Goal: Task Accomplishment & Management: Use online tool/utility

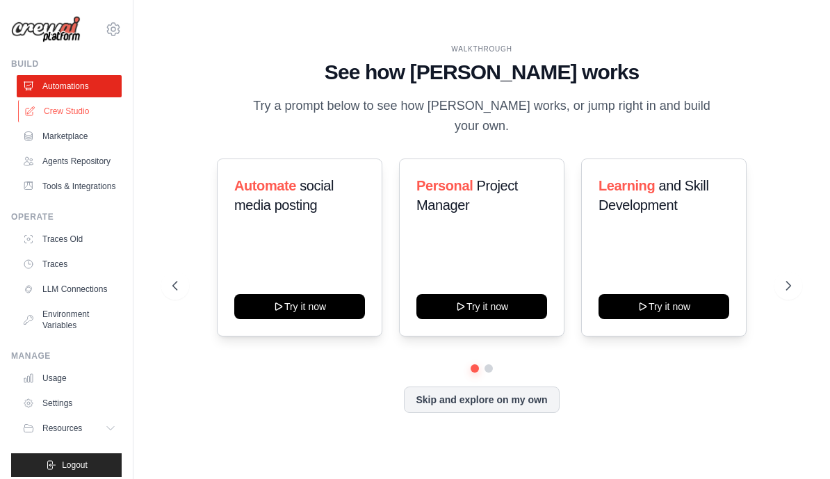
click at [70, 108] on link "Crew Studio" at bounding box center [70, 111] width 105 height 22
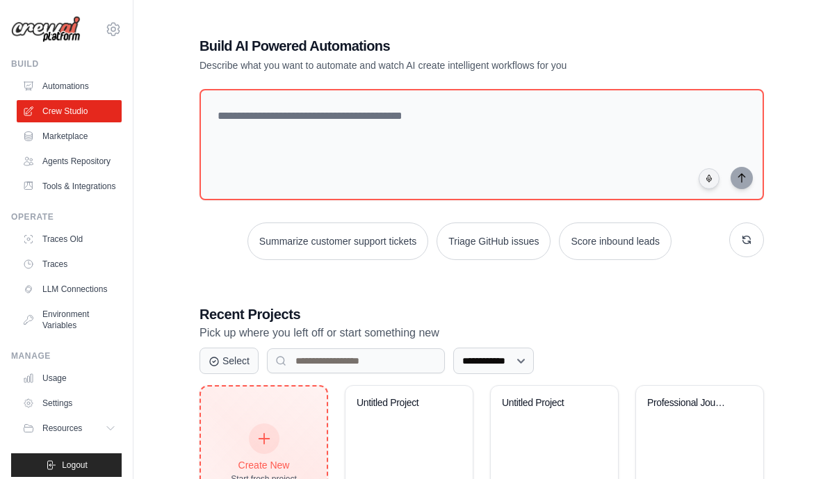
click at [263, 435] on icon at bounding box center [264, 438] width 15 height 15
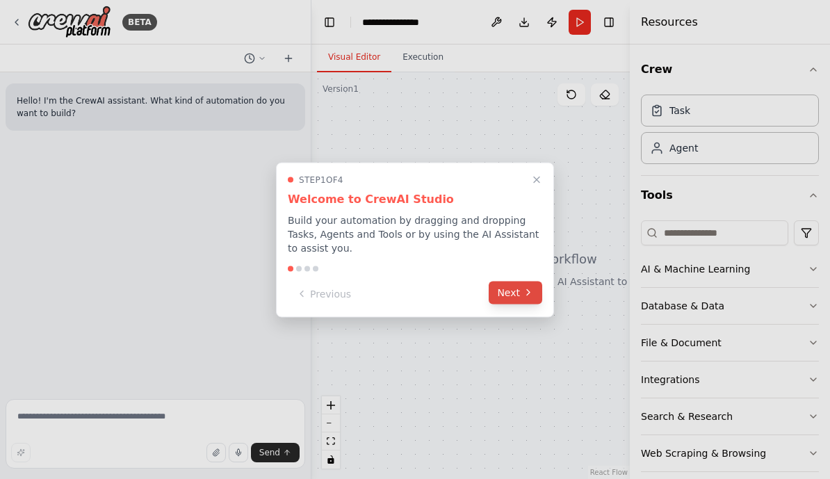
click at [511, 298] on button "Next" at bounding box center [516, 292] width 54 height 23
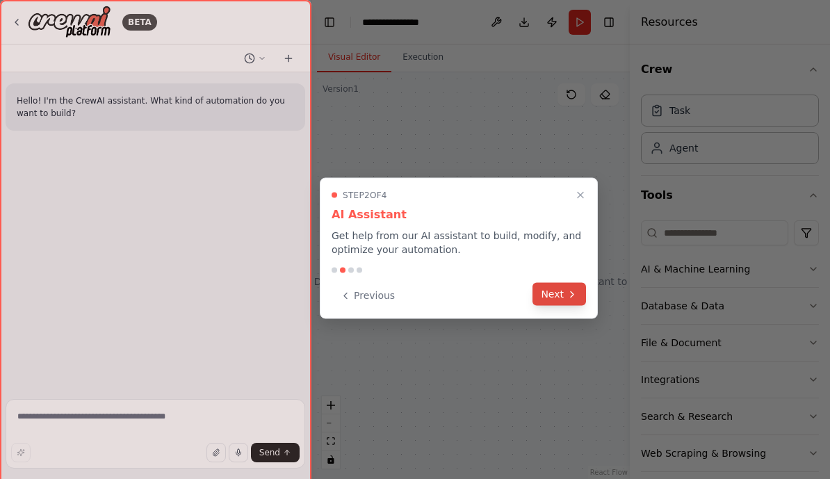
click at [546, 293] on button "Next" at bounding box center [560, 294] width 54 height 23
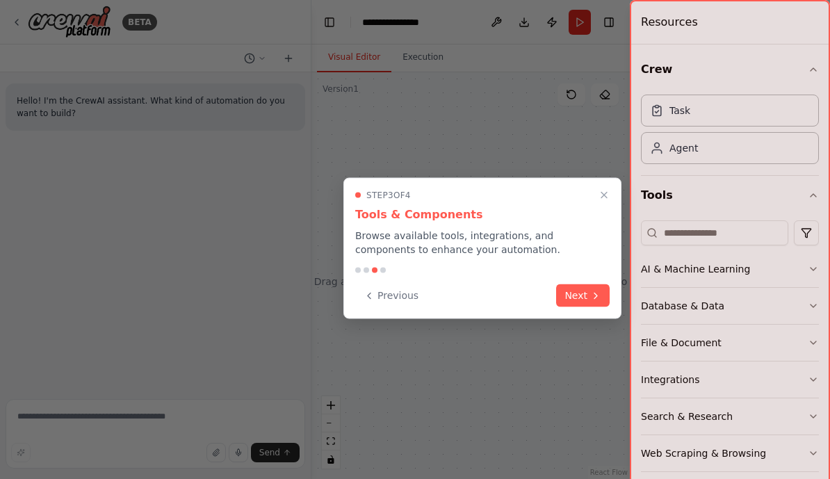
click at [546, 293] on div "Previous Next" at bounding box center [482, 295] width 254 height 23
click at [590, 295] on icon at bounding box center [595, 294] width 11 height 11
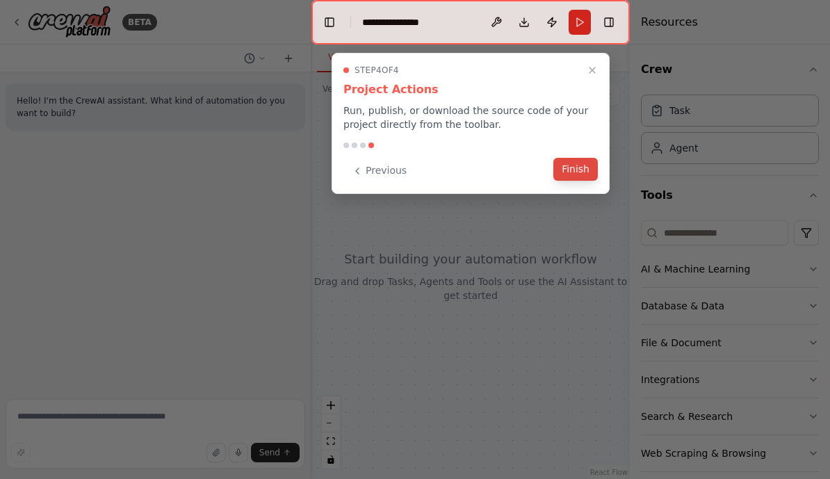
click at [581, 166] on button "Finish" at bounding box center [575, 169] width 44 height 23
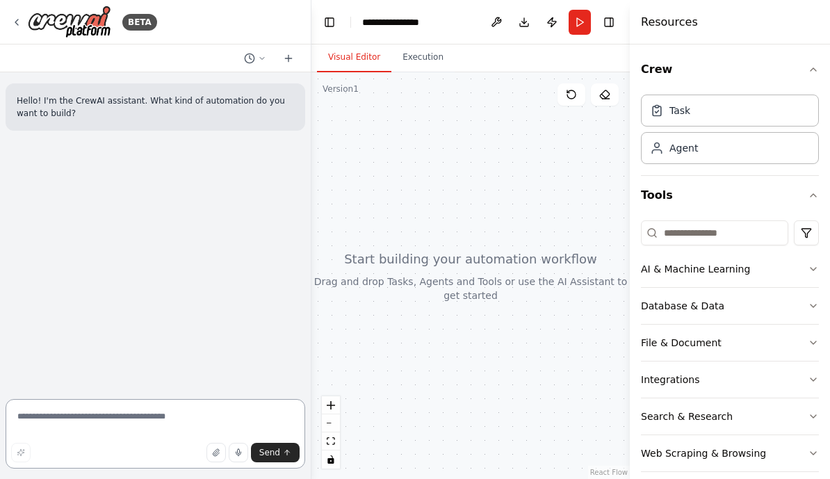
click at [166, 441] on textarea at bounding box center [156, 434] width 300 height 70
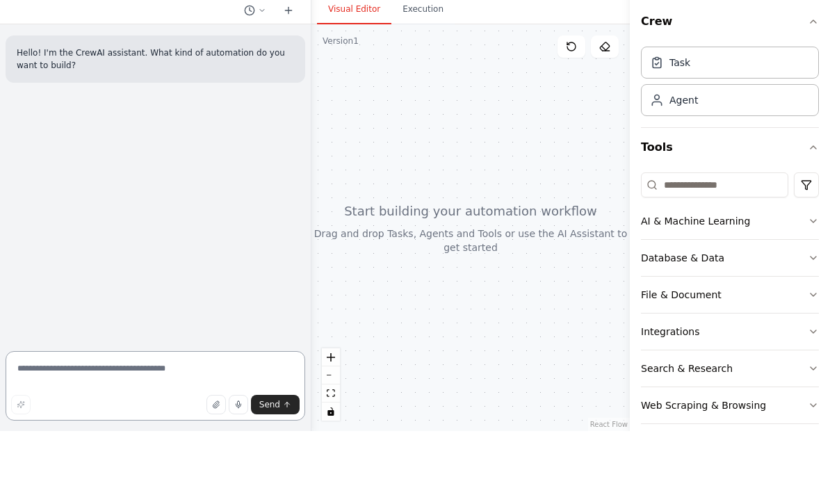
scroll to position [17, 0]
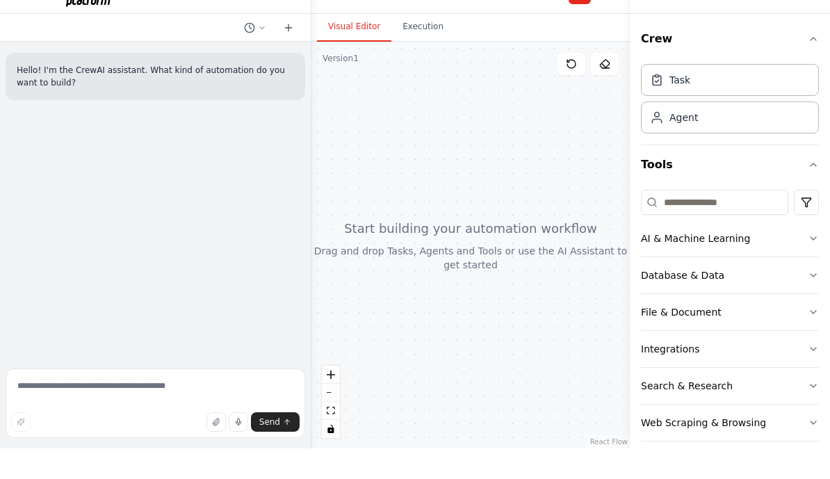
click at [178, 393] on form "Send" at bounding box center [155, 436] width 311 height 86
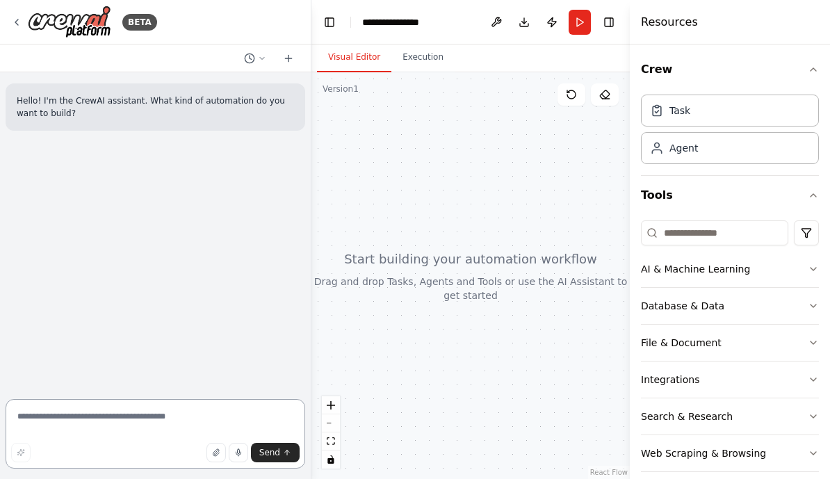
click at [133, 436] on textarea at bounding box center [156, 434] width 300 height 70
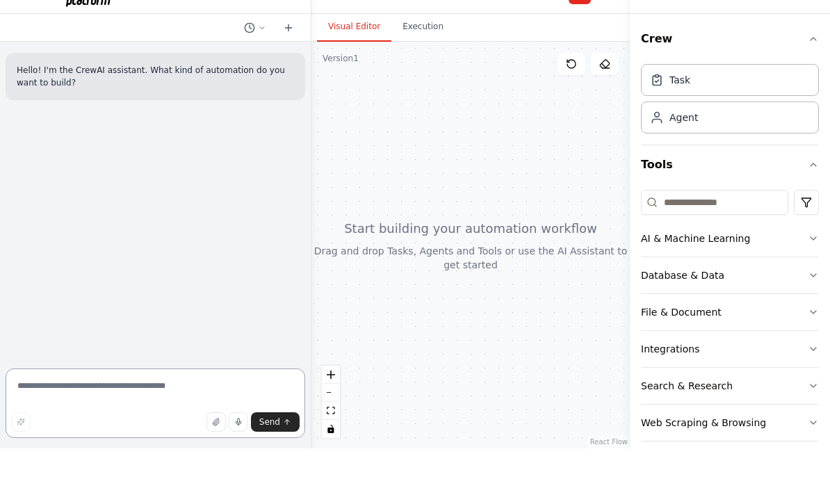
paste textarea "**********"
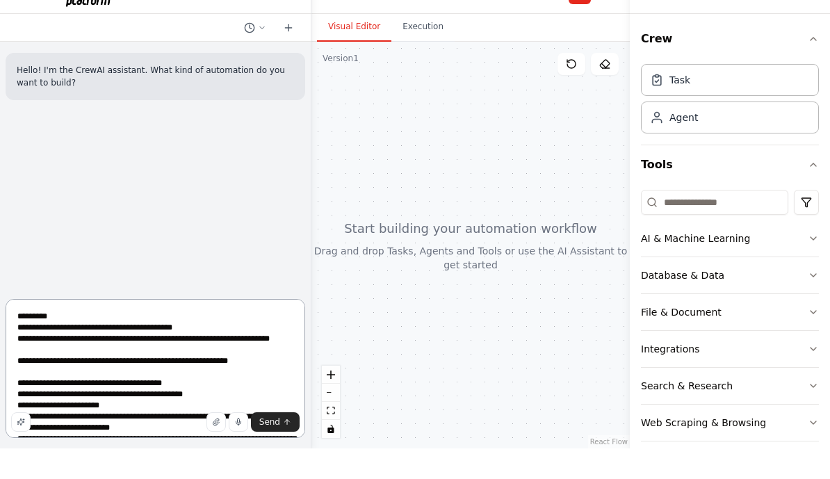
type textarea "**********"
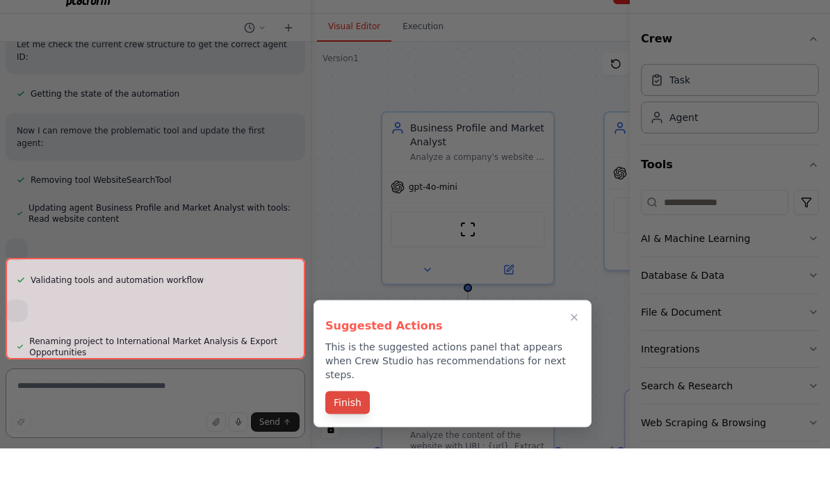
scroll to position [3866, 0]
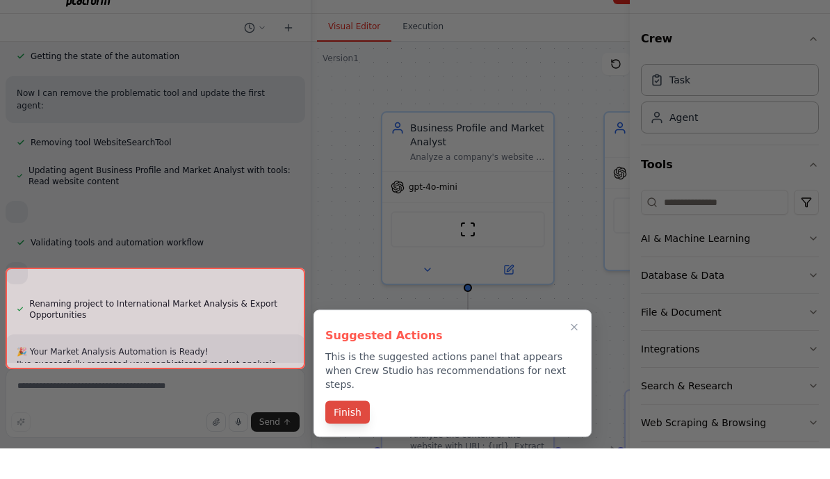
click at [343, 432] on button "Finish" at bounding box center [347, 443] width 44 height 23
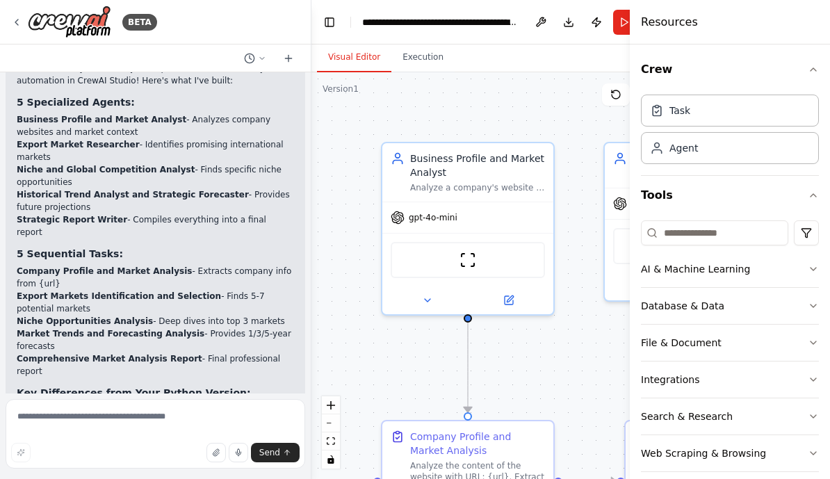
scroll to position [4191, 0]
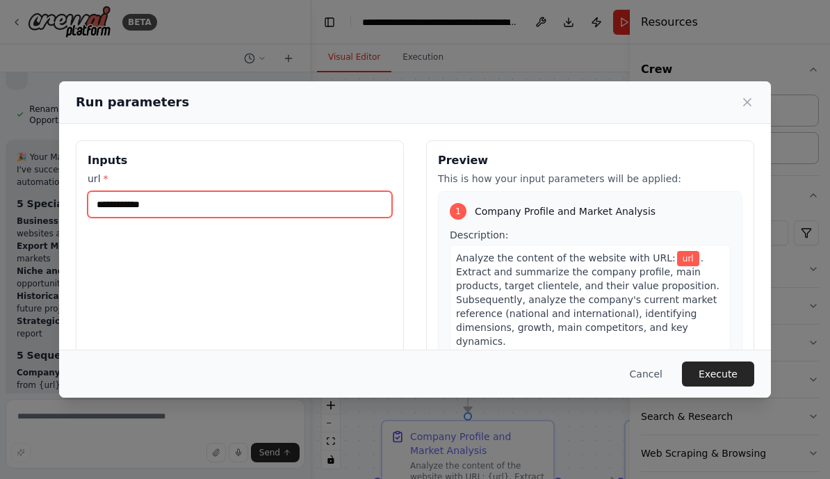
click at [276, 192] on input "url *" at bounding box center [240, 204] width 305 height 26
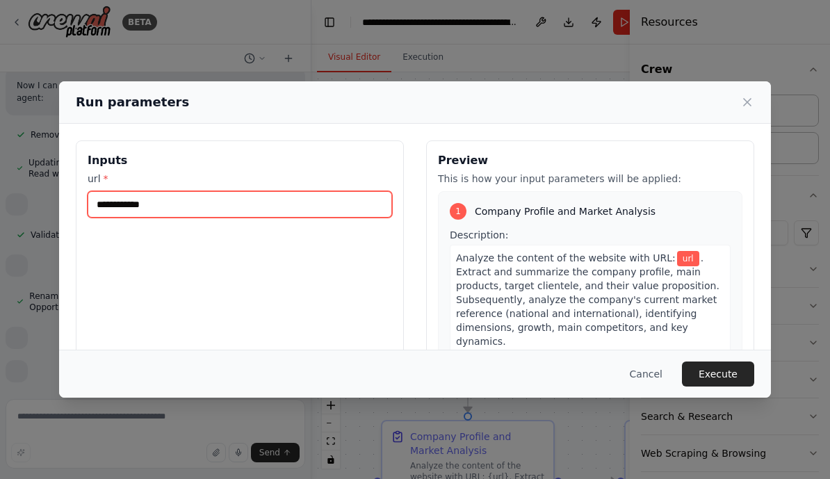
scroll to position [3691, 0]
paste input "**********"
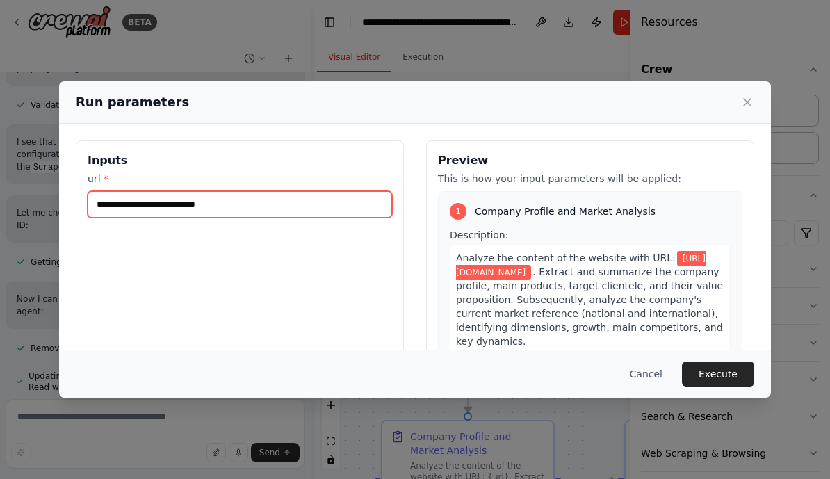
type input "**********"
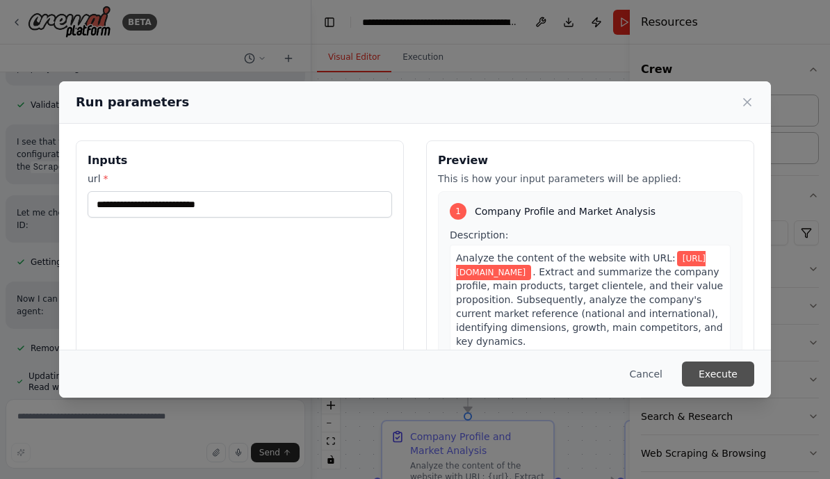
click at [731, 382] on button "Execute" at bounding box center [718, 374] width 72 height 25
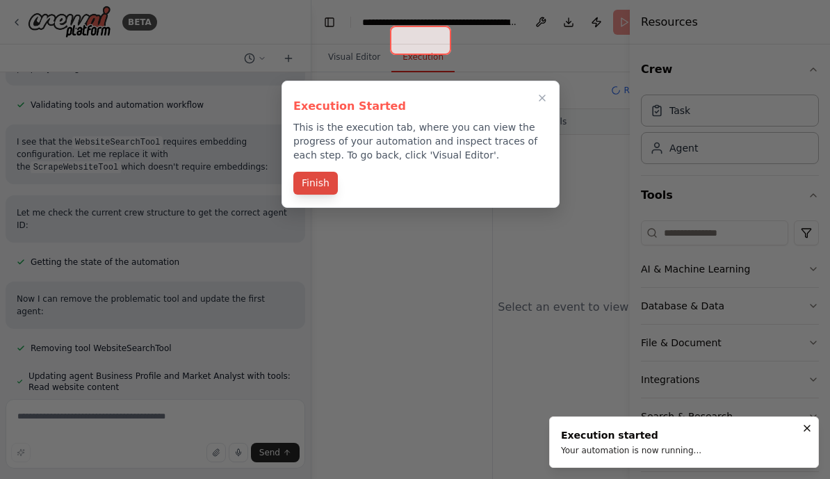
click at [304, 172] on button "Finish" at bounding box center [315, 183] width 44 height 23
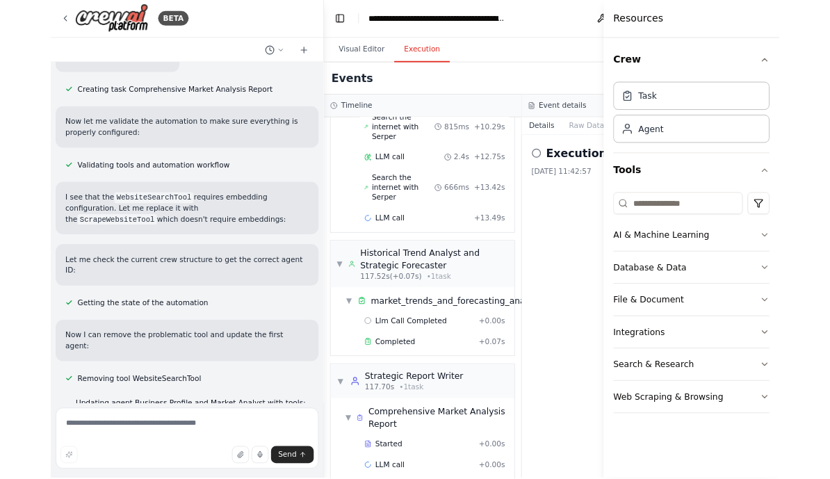
scroll to position [0, 0]
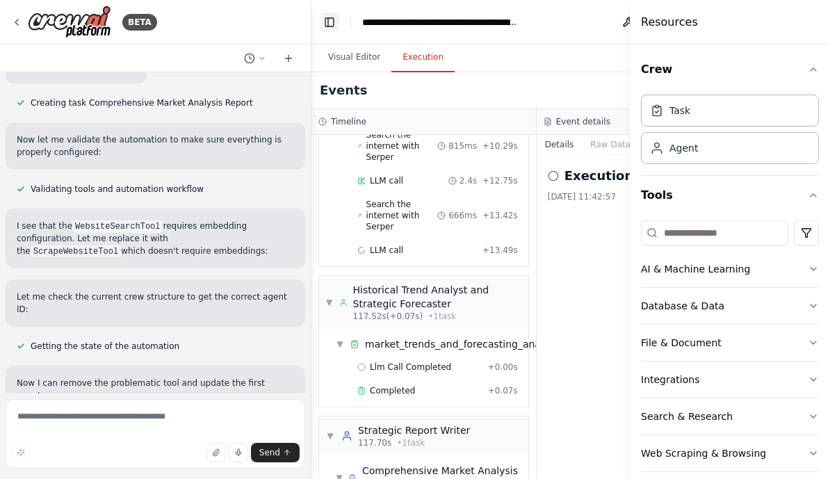
click at [328, 31] on button "Toggle Left Sidebar" at bounding box center [329, 22] width 19 height 19
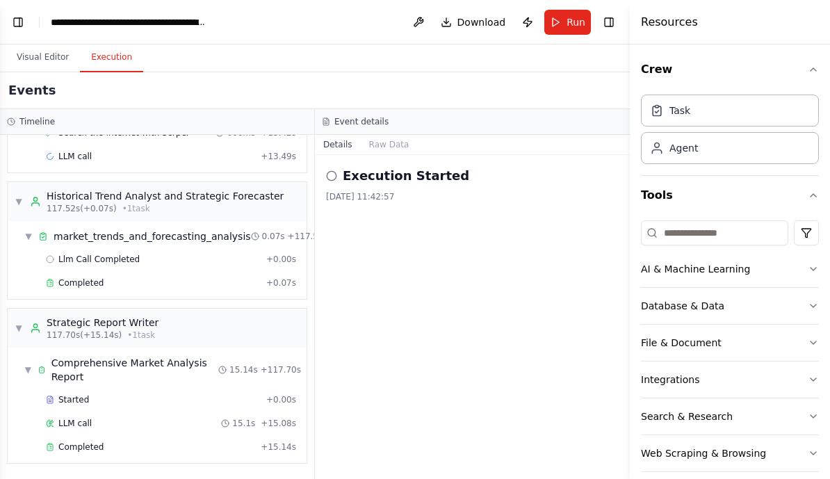
scroll to position [733, 0]
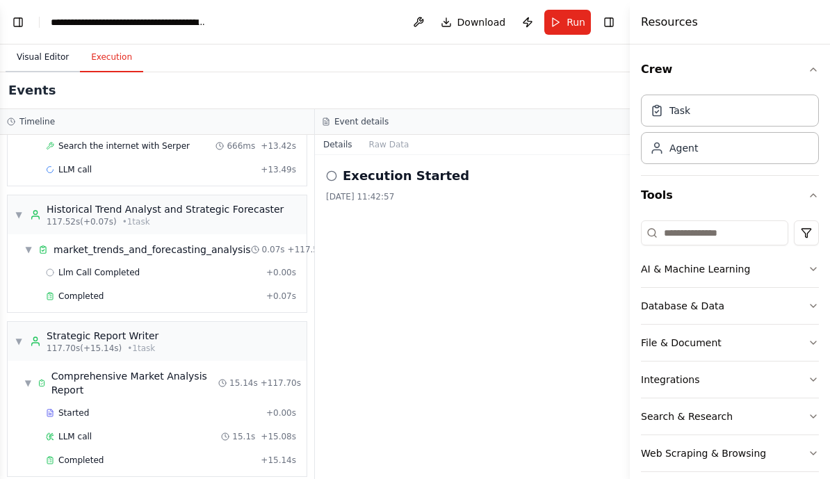
click at [59, 55] on button "Visual Editor" at bounding box center [43, 57] width 74 height 29
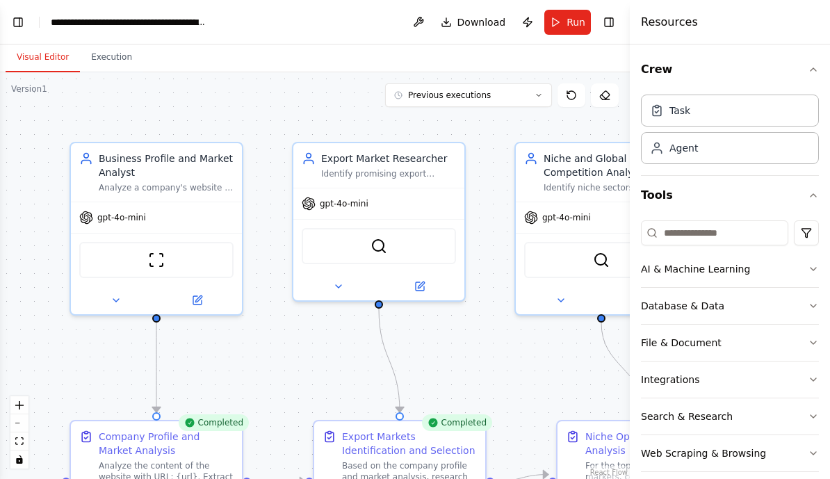
scroll to position [0, 0]
click at [111, 46] on button "Execution" at bounding box center [111, 57] width 63 height 29
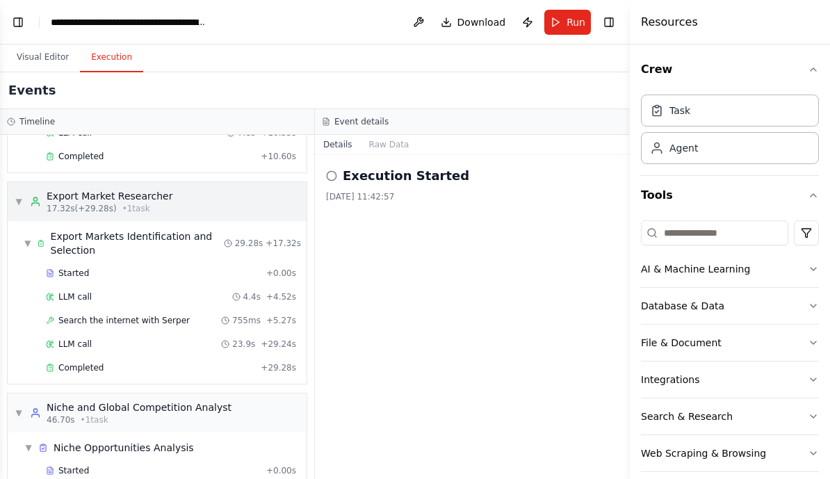
scroll to position [173, 0]
click at [8, 20] on button "Toggle Left Sidebar" at bounding box center [17, 22] width 19 height 19
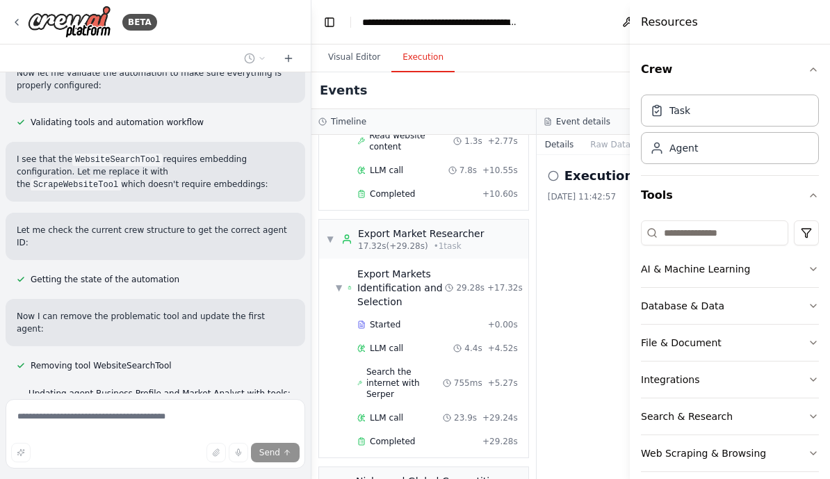
scroll to position [3728, 0]
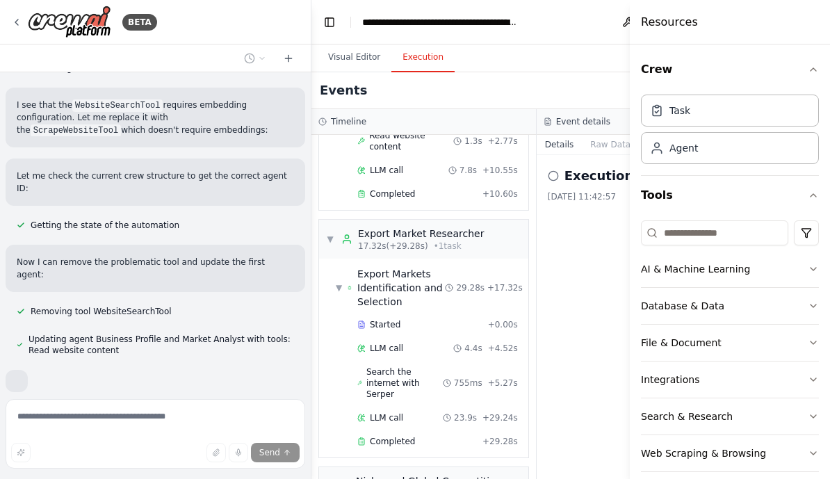
click at [586, 29] on header "**********" at bounding box center [536, 22] width 450 height 44
click at [811, 70] on icon "button" at bounding box center [813, 69] width 11 height 11
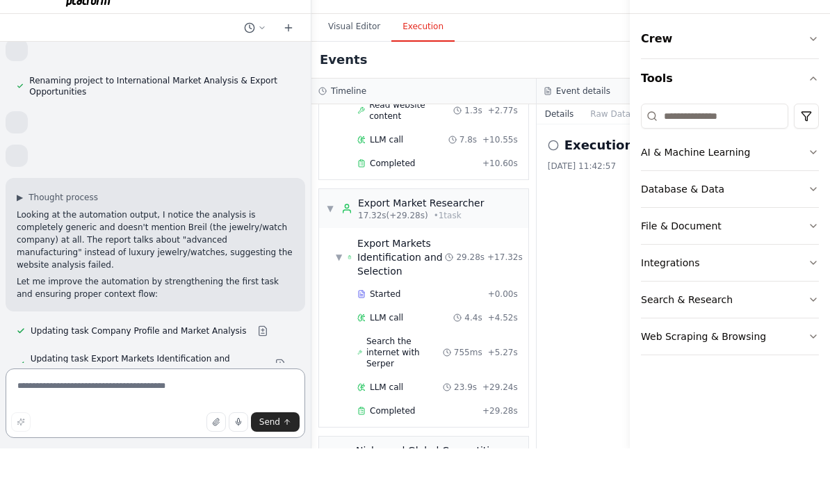
scroll to position [4148, 0]
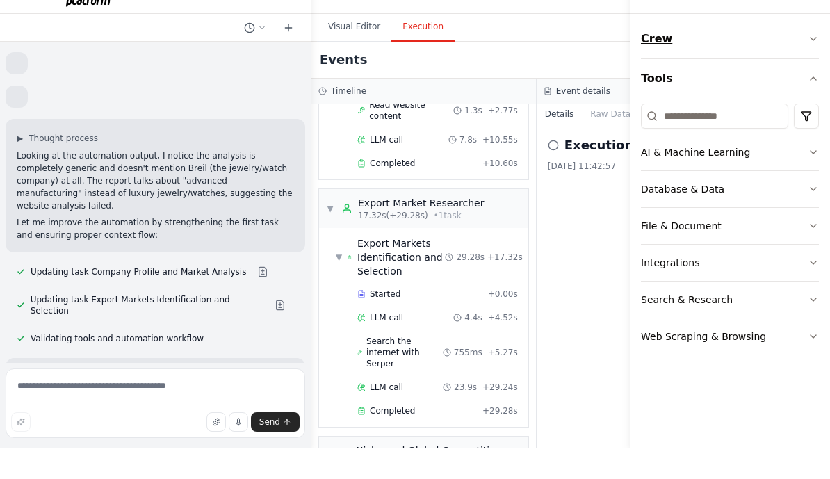
click at [812, 68] on icon "button" at bounding box center [814, 69] width 6 height 3
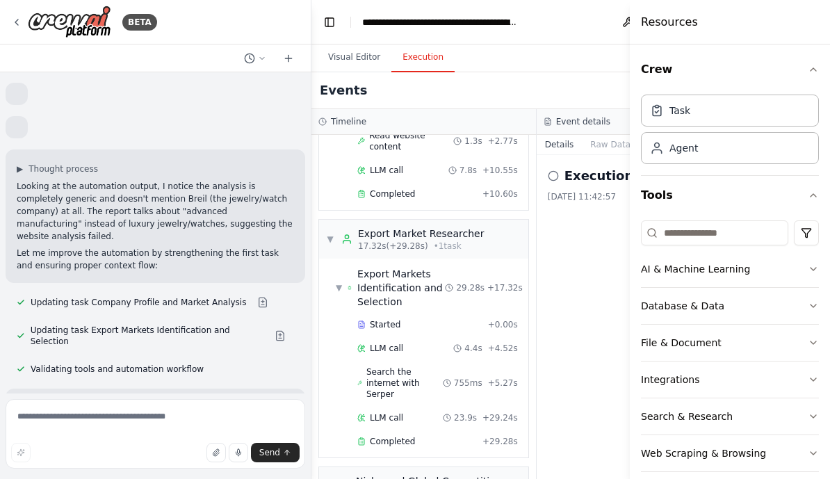
click at [590, 49] on div "Visual Editor Execution" at bounding box center [536, 58] width 450 height 28
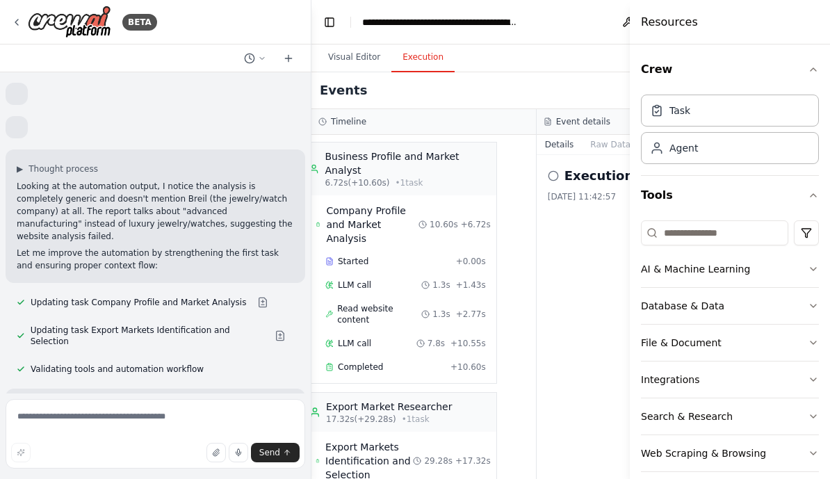
scroll to position [0, 35]
click at [596, 52] on div "Visual Editor Execution" at bounding box center [536, 58] width 450 height 28
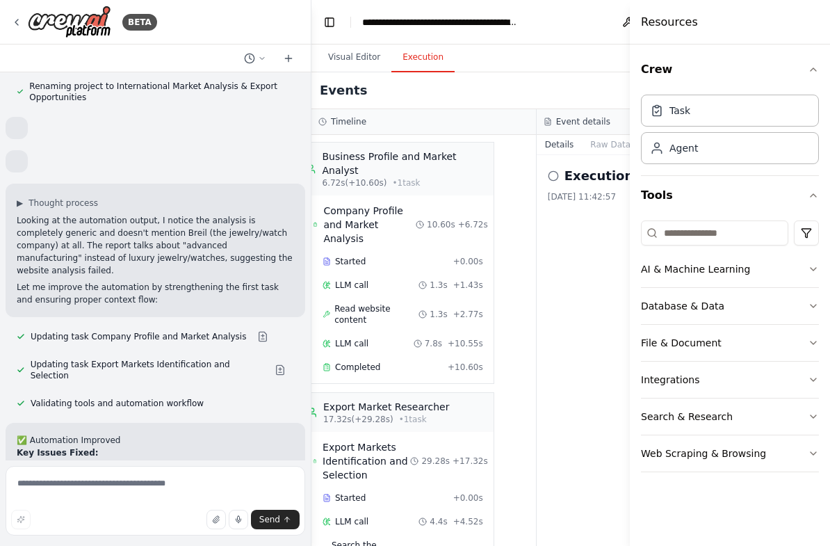
scroll to position [4127, 0]
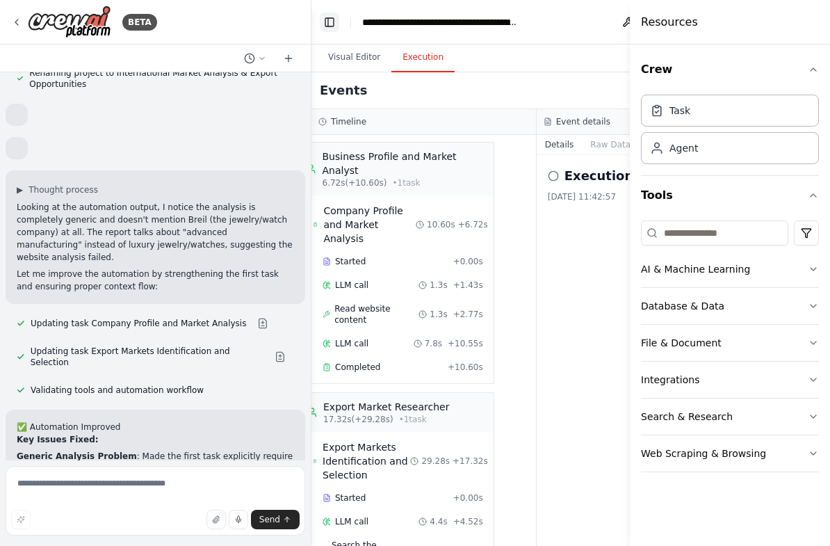
click at [323, 26] on button "Toggle Left Sidebar" at bounding box center [329, 22] width 19 height 19
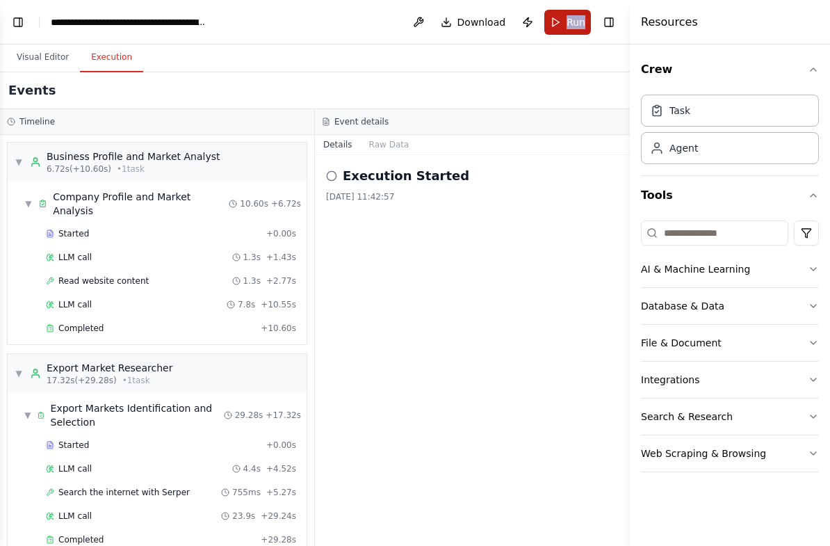
click at [551, 29] on button "Run" at bounding box center [567, 22] width 47 height 25
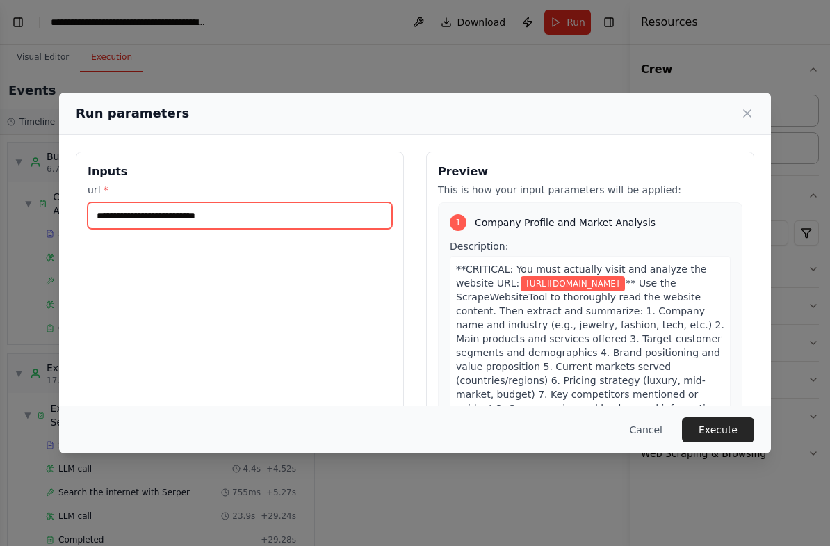
click at [263, 227] on input "**********" at bounding box center [240, 215] width 305 height 26
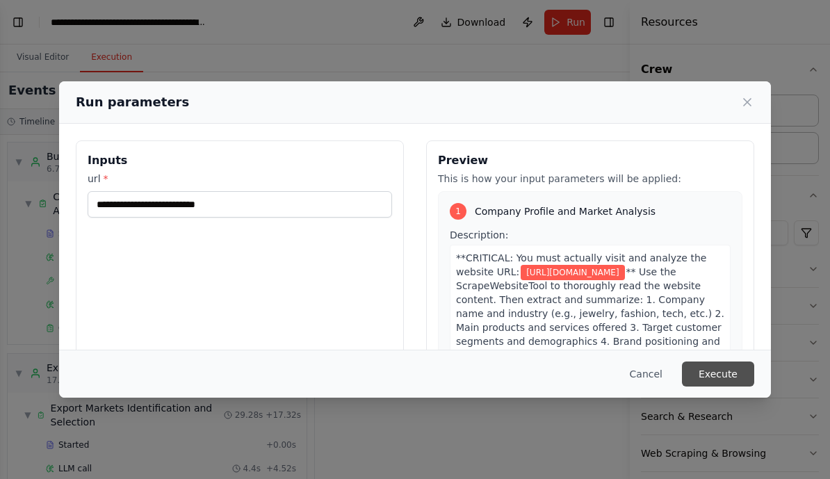
click at [718, 386] on button "Execute" at bounding box center [718, 374] width 72 height 25
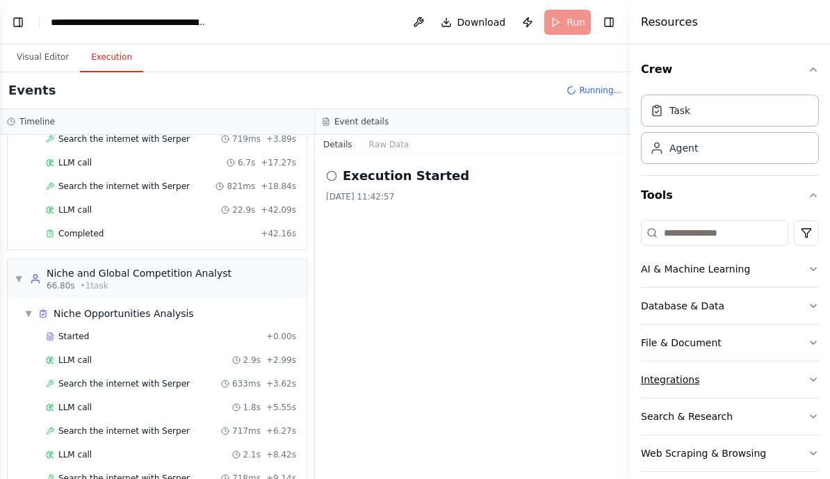
scroll to position [377, 0]
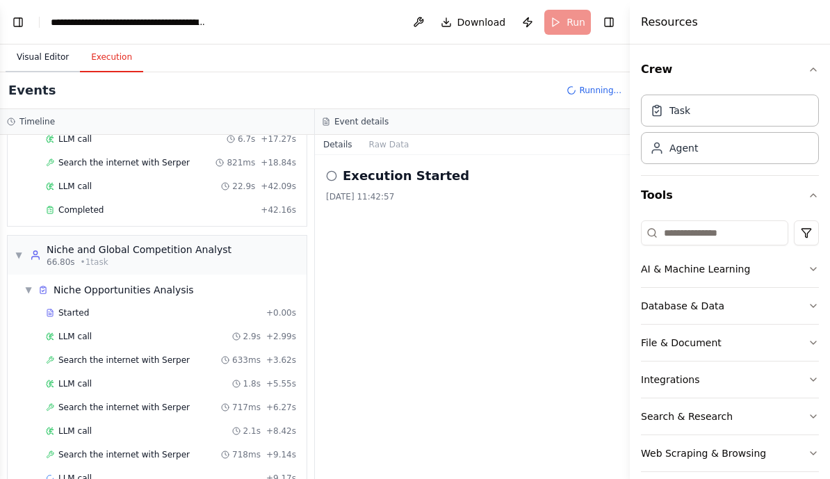
click at [34, 56] on button "Visual Editor" at bounding box center [43, 57] width 74 height 29
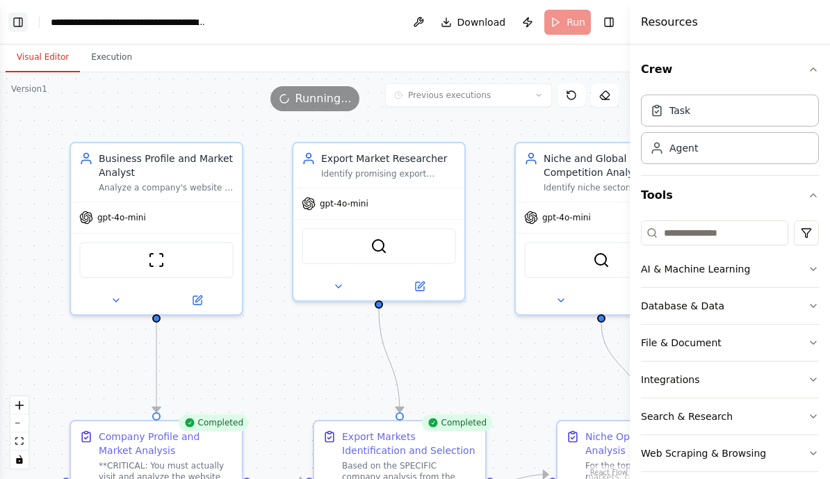
click at [13, 18] on button "Toggle Left Sidebar" at bounding box center [17, 22] width 19 height 19
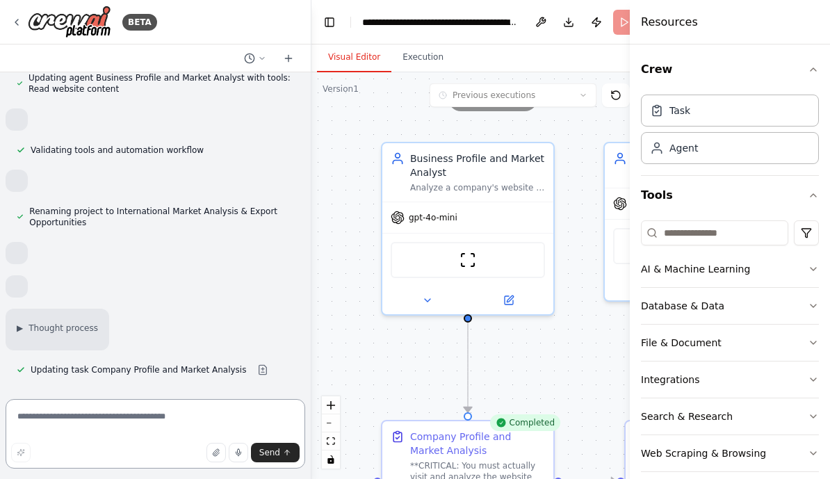
click at [95, 439] on textarea at bounding box center [156, 434] width 300 height 70
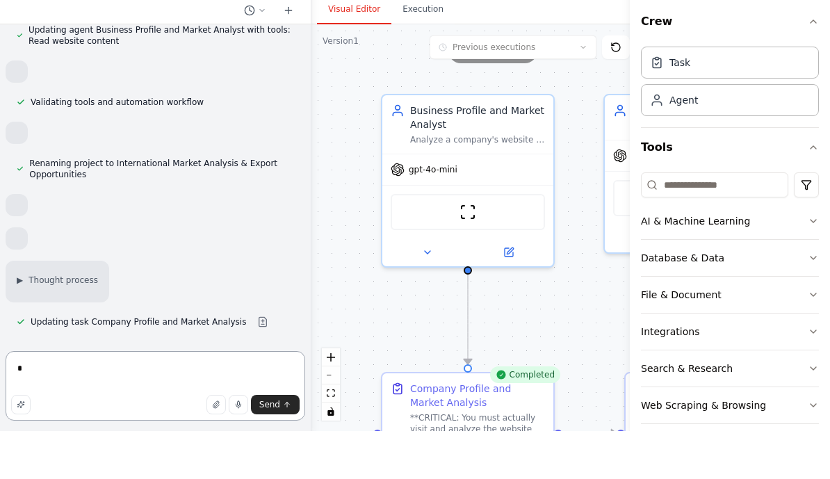
scroll to position [17, 0]
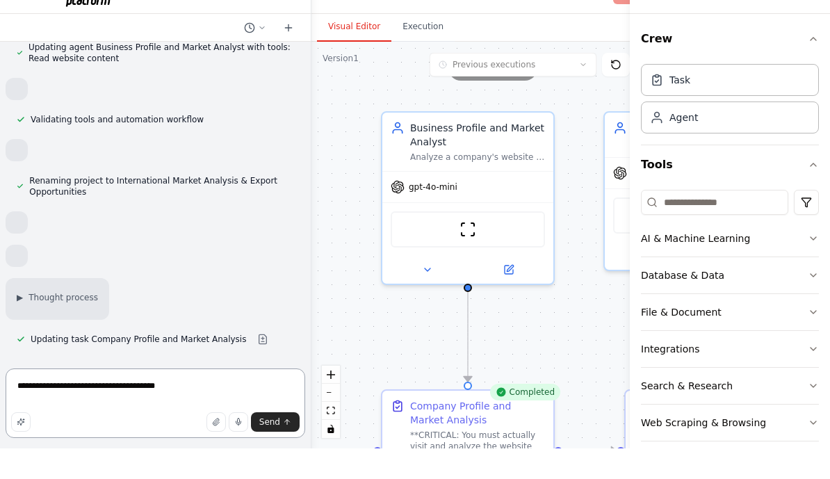
type textarea "**********"
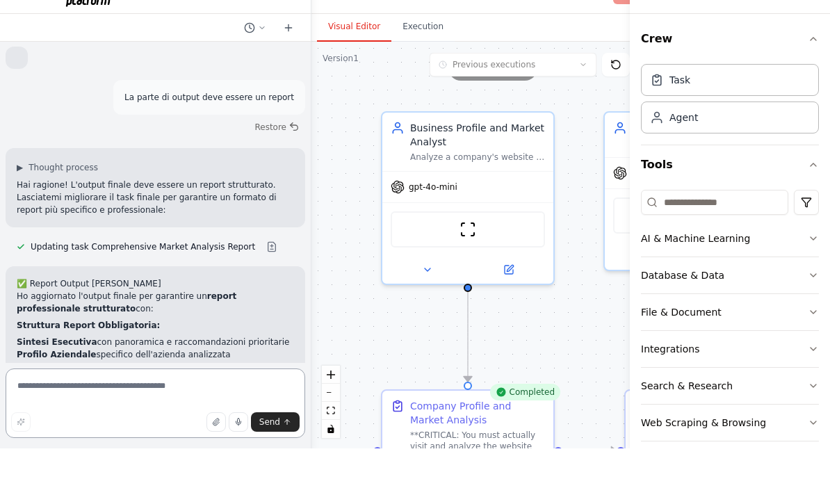
scroll to position [4439, 0]
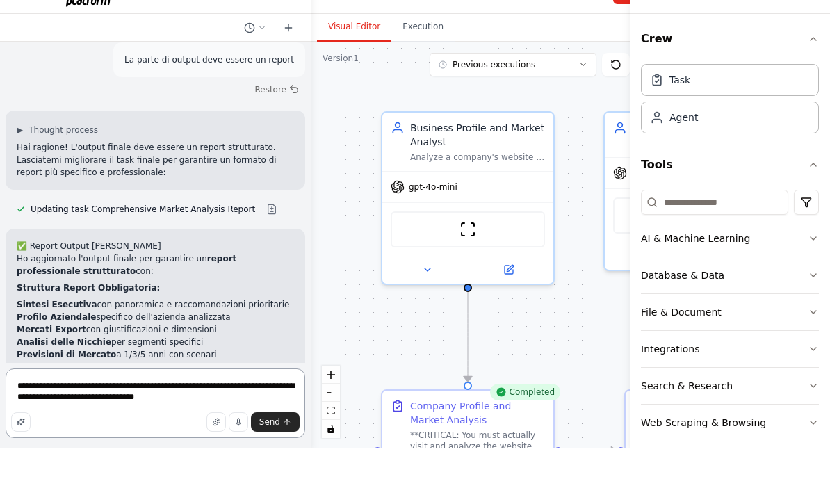
type textarea "**********"
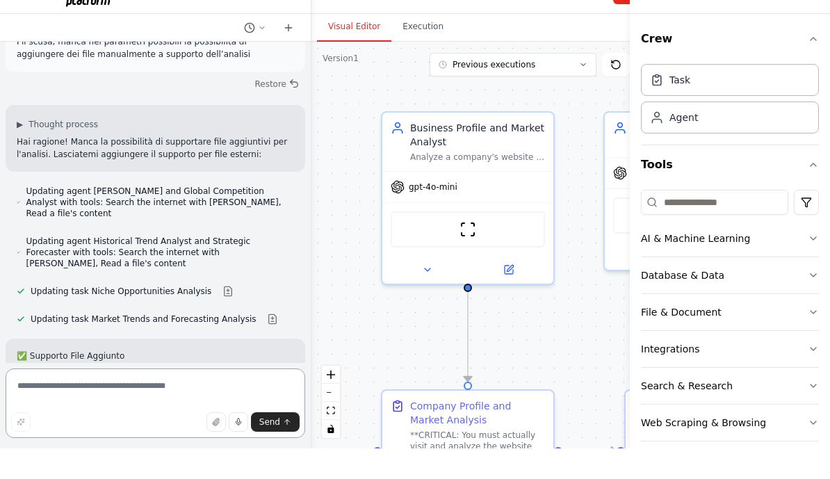
scroll to position [5044, 0]
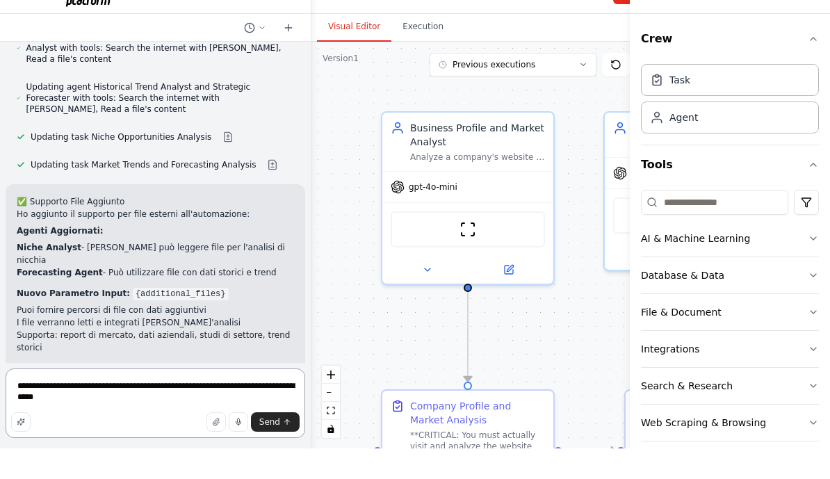
type textarea "**********"
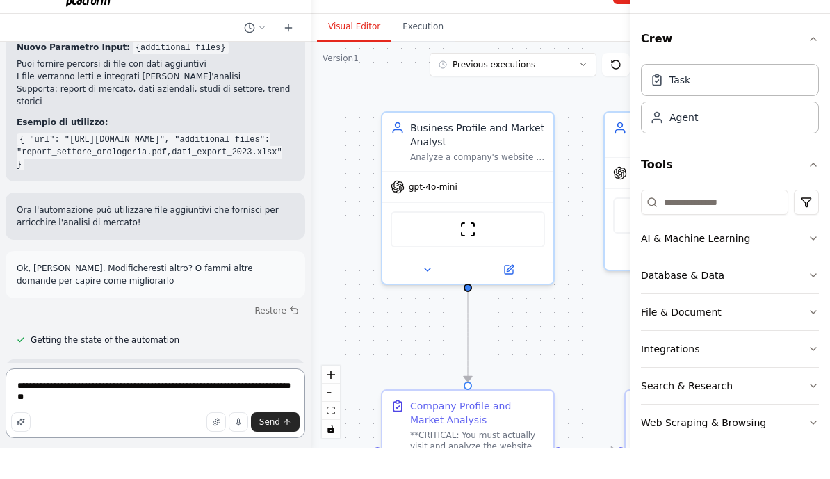
scroll to position [5440, 0]
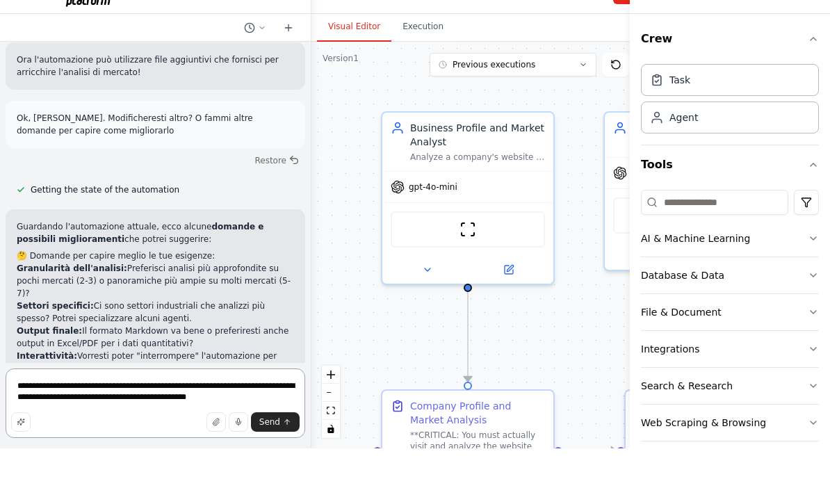
type textarea "**********"
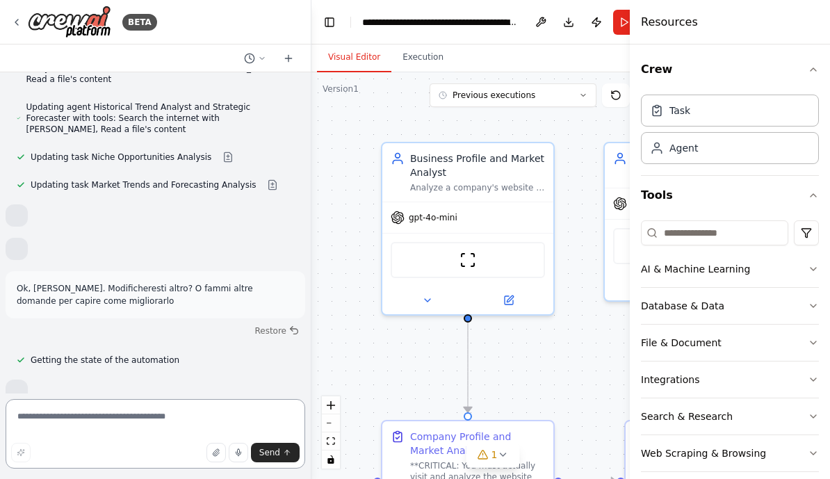
scroll to position [4912, 0]
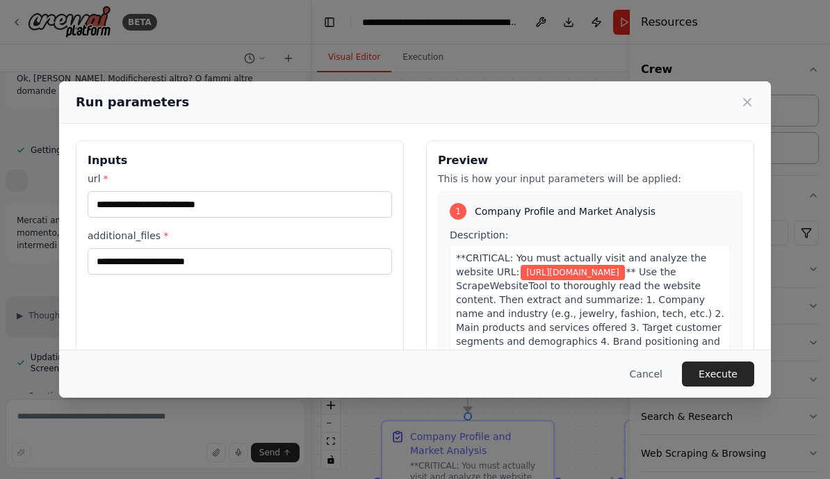
scroll to position [5060, 0]
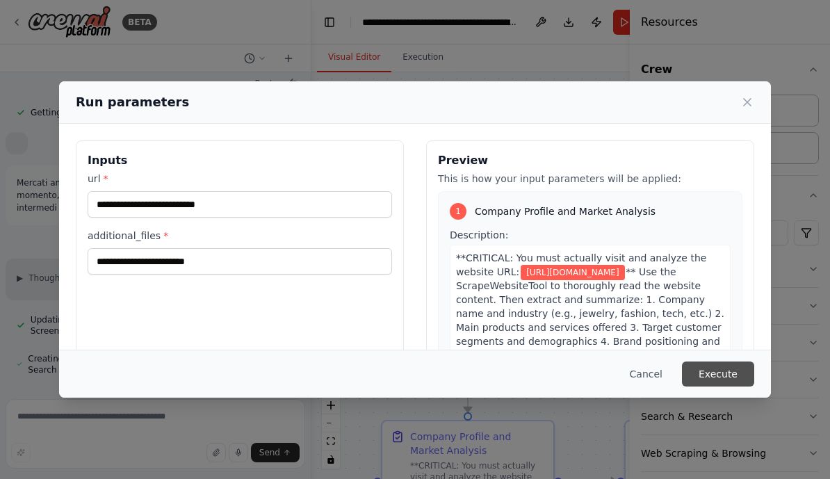
click at [726, 387] on button "Execute" at bounding box center [718, 374] width 72 height 25
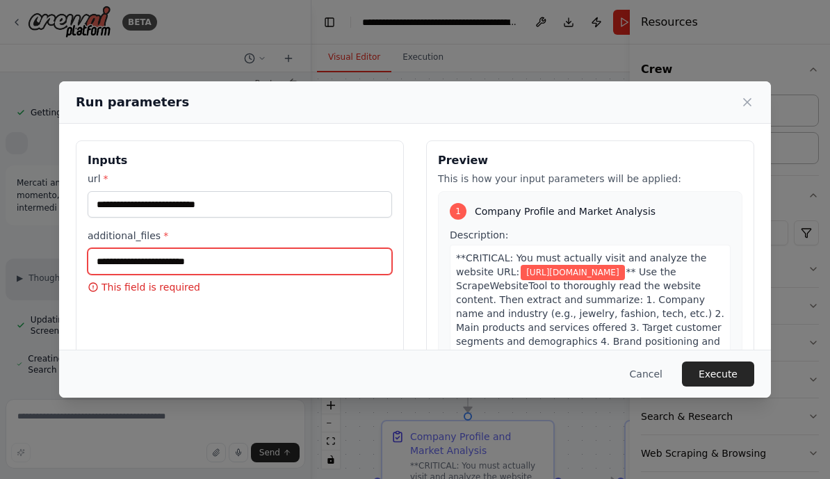
click at [236, 264] on input "additional_files *" at bounding box center [240, 261] width 305 height 26
click at [252, 263] on input "additional_files *" at bounding box center [240, 261] width 305 height 26
paste input "**********"
type input "**********"
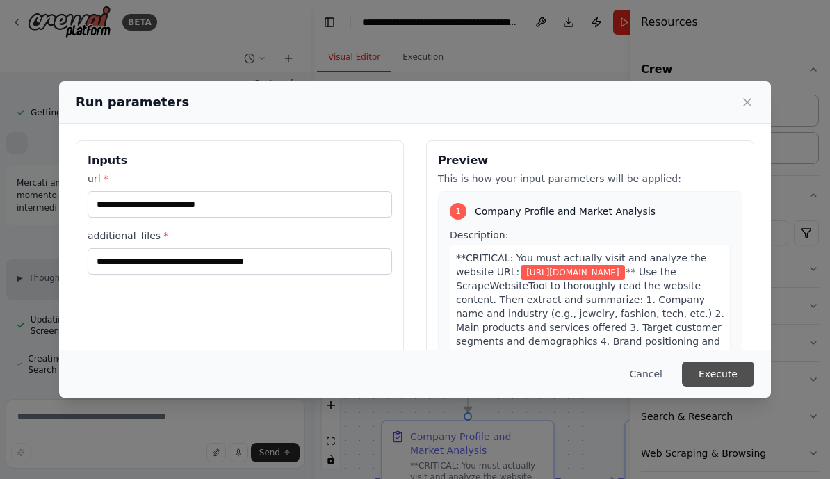
click at [723, 387] on button "Execute" at bounding box center [718, 374] width 72 height 25
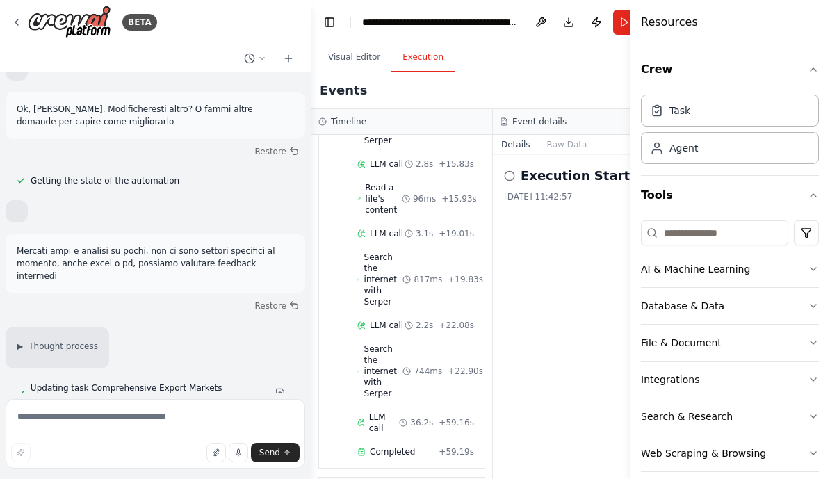
scroll to position [1831, 0]
click at [325, 26] on button "Toggle Left Sidebar" at bounding box center [329, 22] width 19 height 19
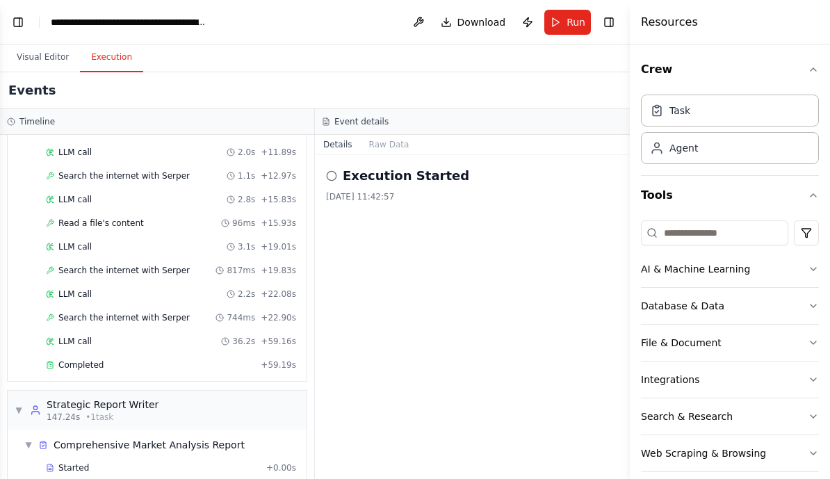
scroll to position [1186, 0]
click at [46, 72] on div "Events" at bounding box center [315, 90] width 630 height 37
click at [41, 64] on button "Visual Editor" at bounding box center [43, 57] width 74 height 29
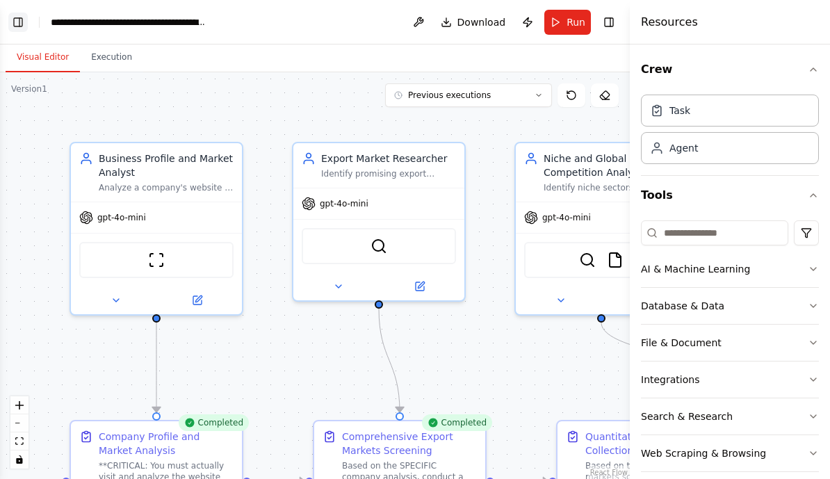
click at [26, 19] on button "Toggle Left Sidebar" at bounding box center [17, 22] width 19 height 19
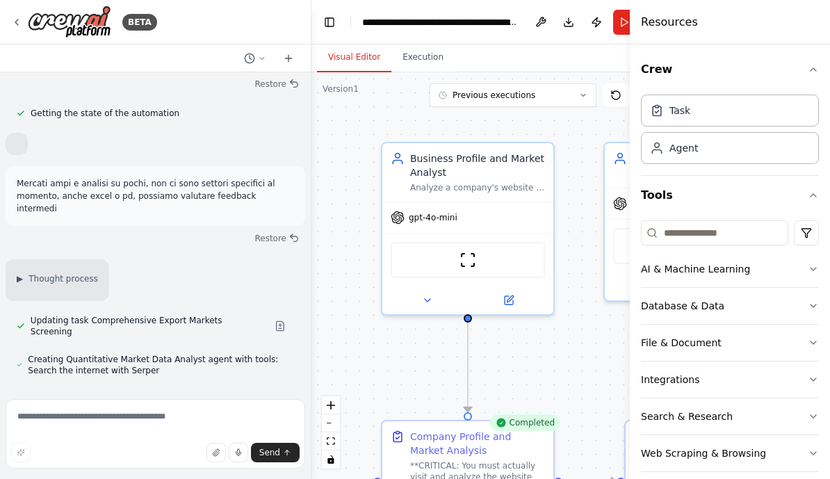
scroll to position [5058, 0]
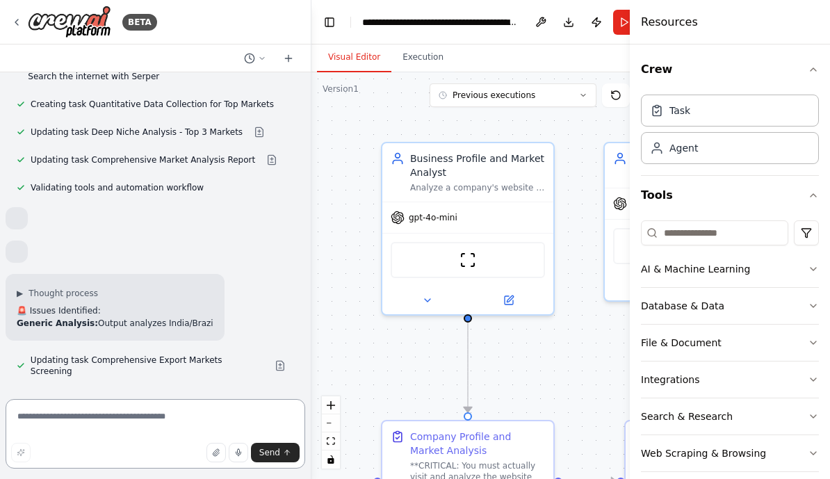
scroll to position [5416, 0]
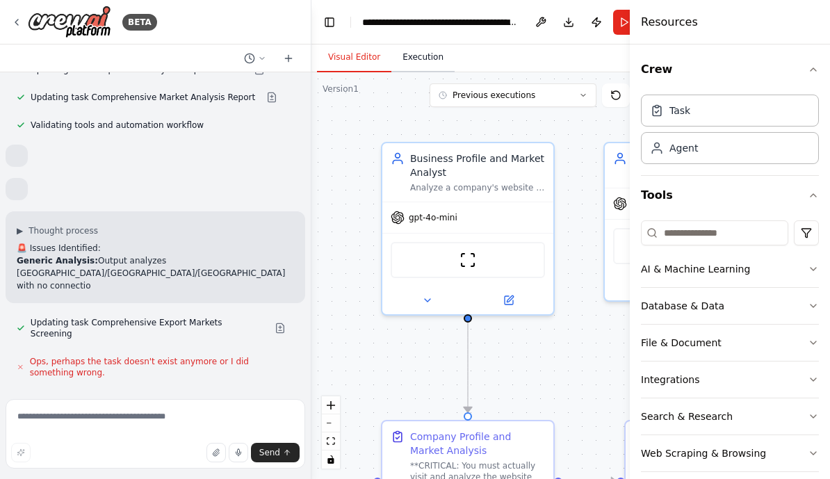
click at [434, 57] on button "Execution" at bounding box center [422, 57] width 63 height 29
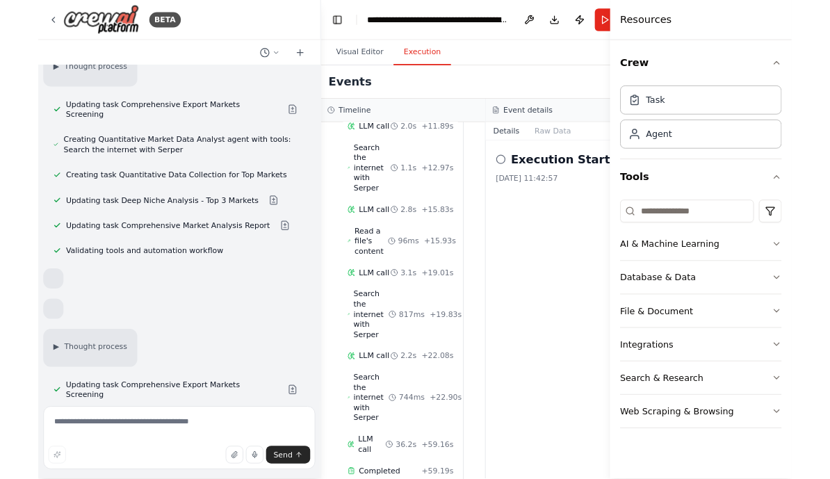
scroll to position [5261, 0]
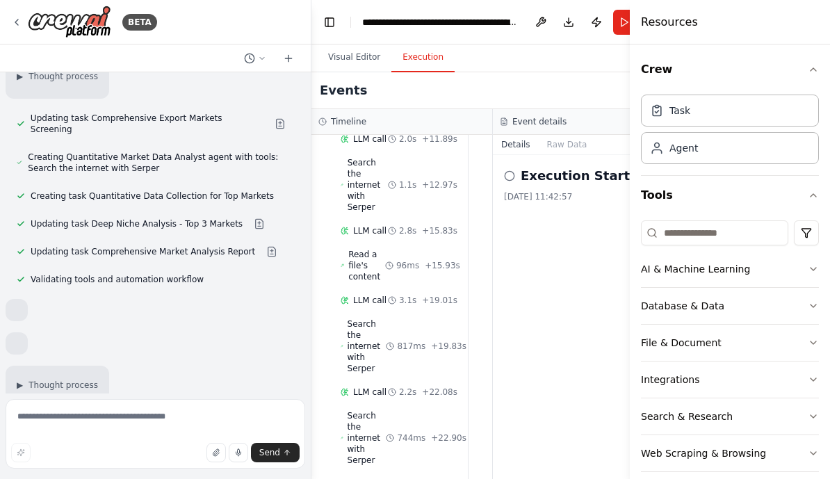
click at [559, 244] on div "Execution Started 01/10/2025, 11:42:57" at bounding box center [583, 317] width 181 height 324
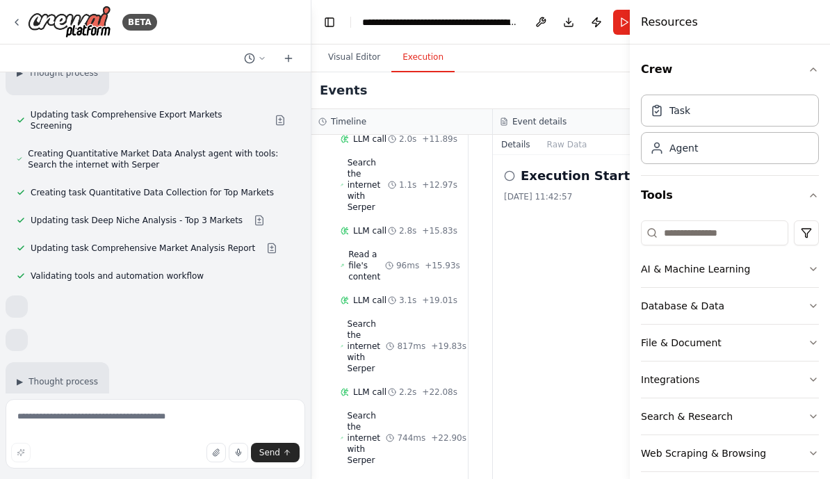
scroll to position [5268, 0]
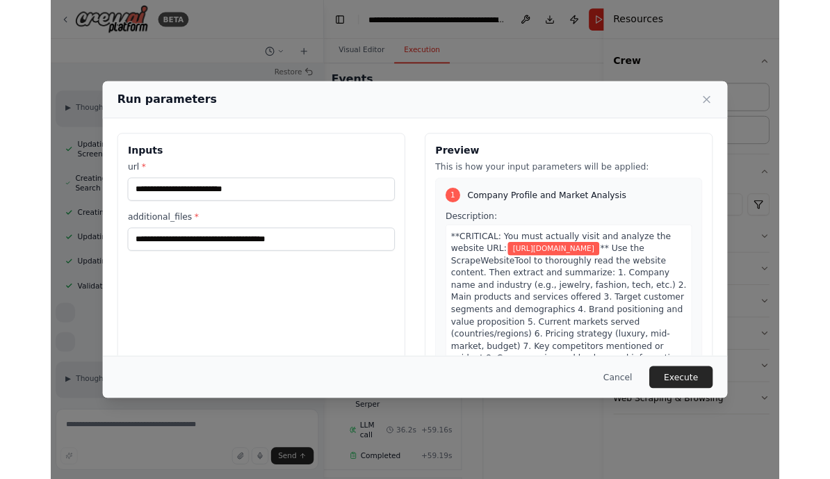
scroll to position [5149, 0]
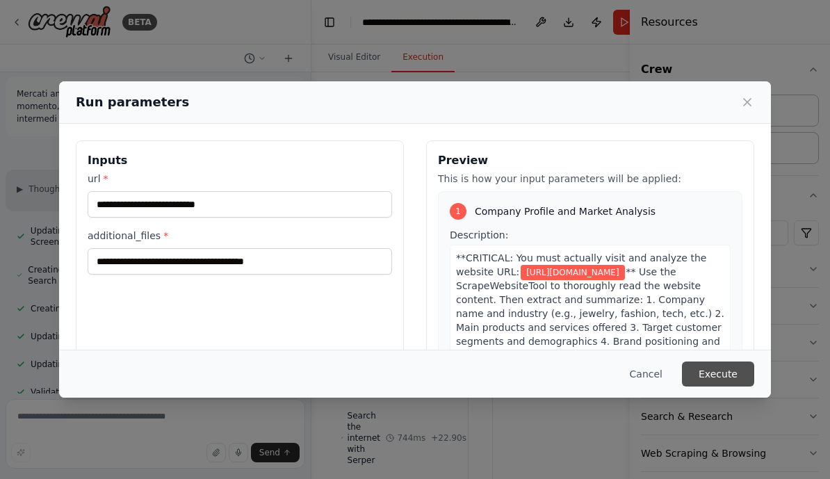
click at [741, 387] on button "Execute" at bounding box center [718, 374] width 72 height 25
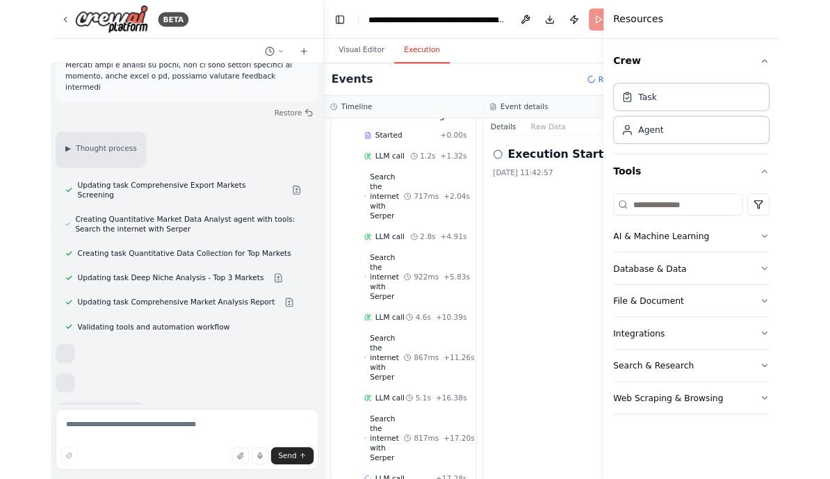
scroll to position [5166, 0]
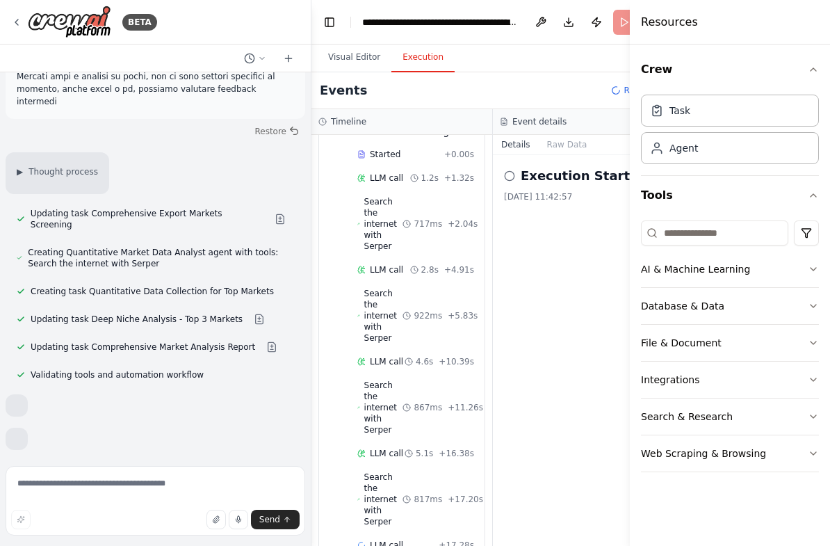
click at [188, 301] on div "Hello! I'm the CrewAI assistant. What kind of automation do you want to build? …" at bounding box center [155, 266] width 311 height 388
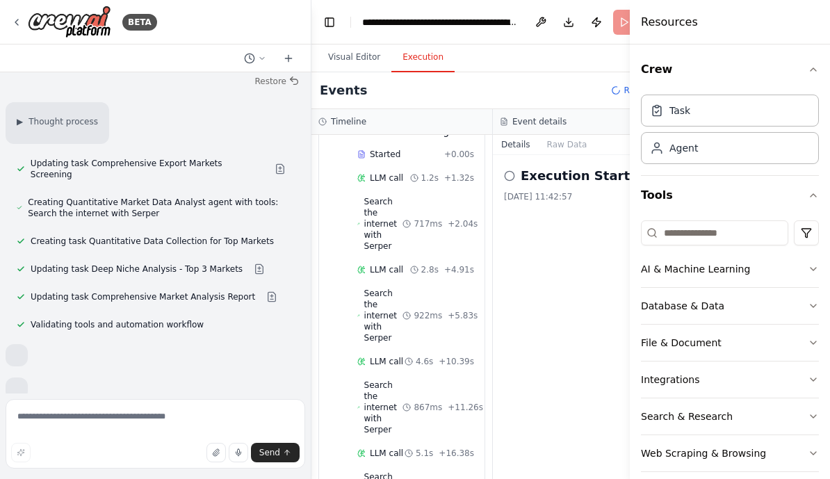
scroll to position [5215, 0]
click at [802, 70] on button "Crew" at bounding box center [730, 69] width 178 height 39
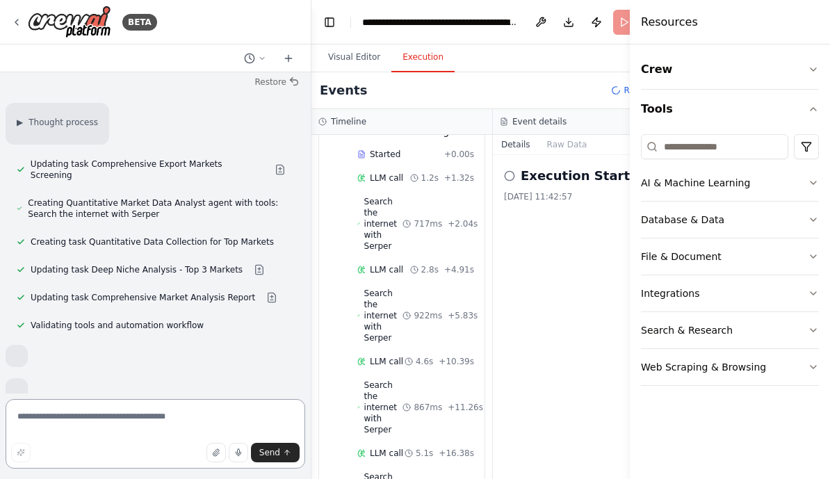
click at [128, 433] on textarea at bounding box center [156, 434] width 300 height 70
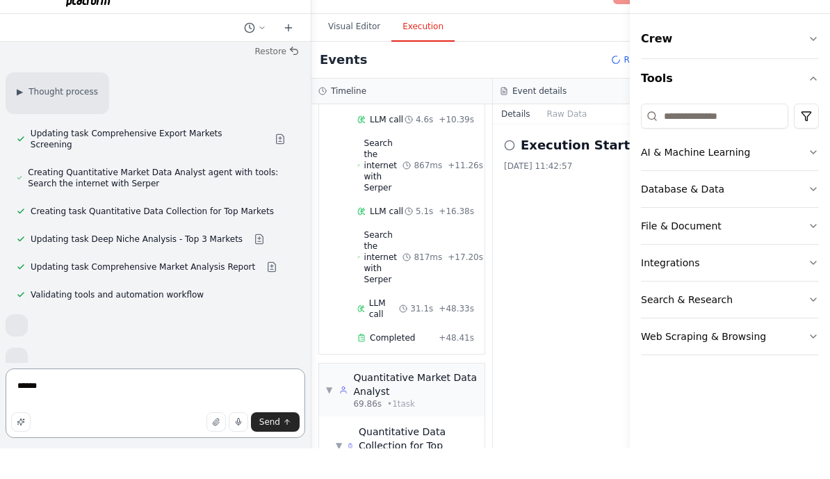
scroll to position [641, 0]
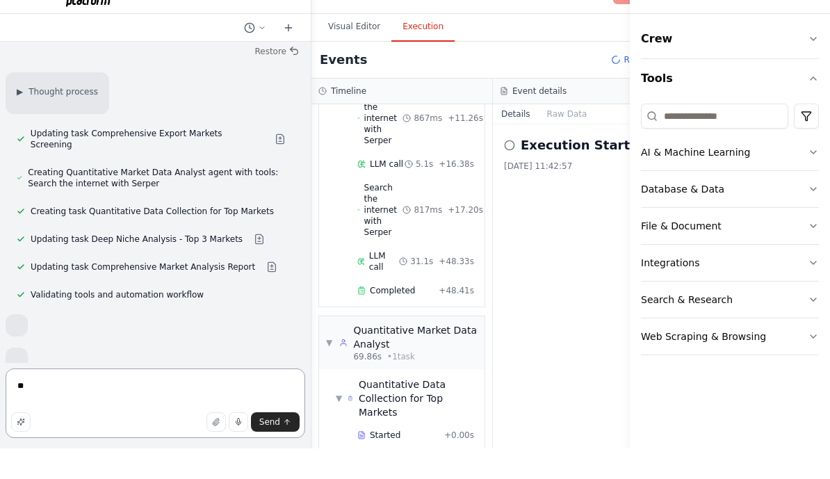
type textarea "*"
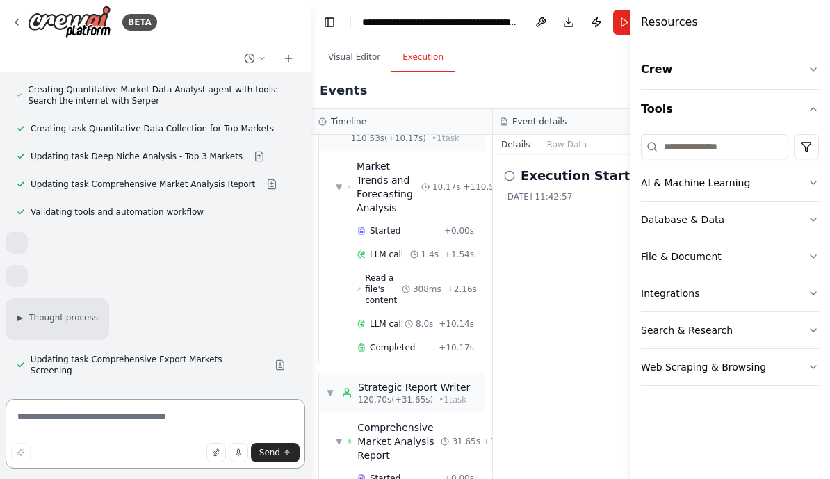
scroll to position [5328, 0]
type textarea "*****"
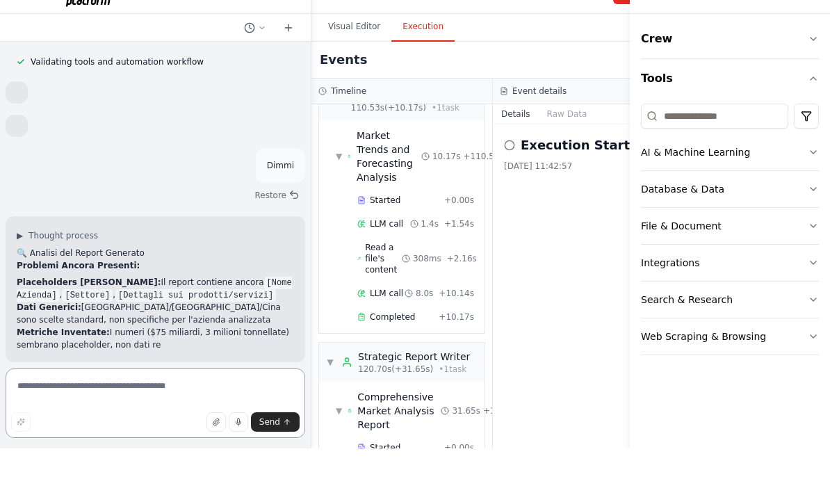
scroll to position [5765, 0]
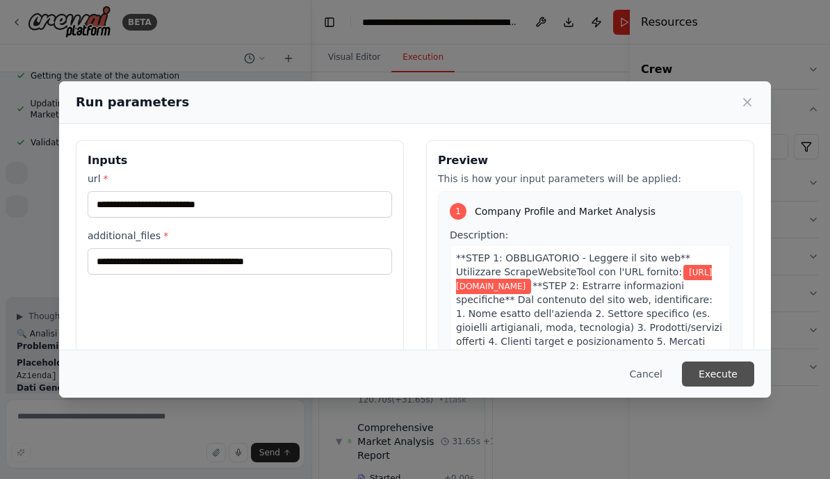
scroll to position [5703, 0]
click at [722, 383] on button "Execute" at bounding box center [718, 374] width 72 height 25
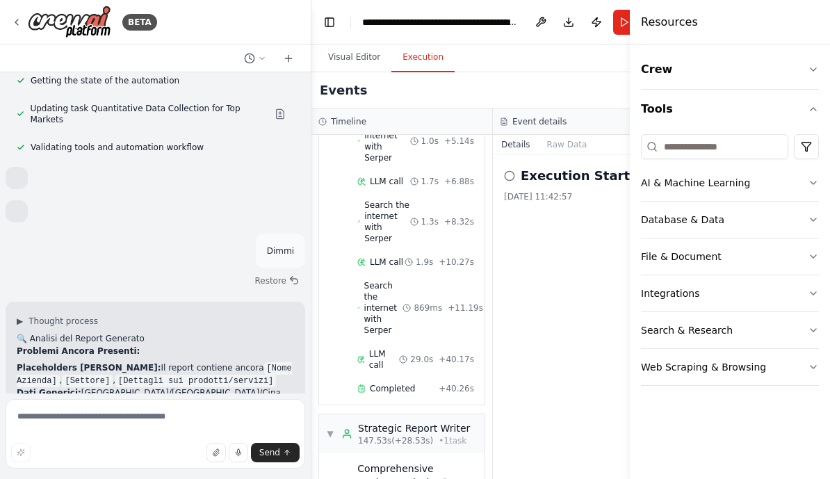
scroll to position [1927, 0]
click at [330, 22] on button "Toggle Left Sidebar" at bounding box center [329, 22] width 19 height 19
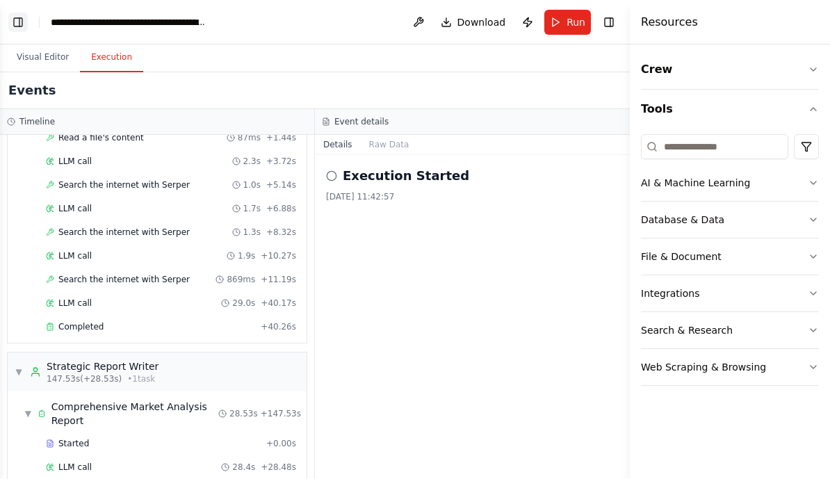
scroll to position [1224, 0]
click at [309, 259] on div "▼ Business Profile and Market Analyst 7.09s (+13.69s) • 1 task ▼ Company Profil…" at bounding box center [157, 307] width 314 height 344
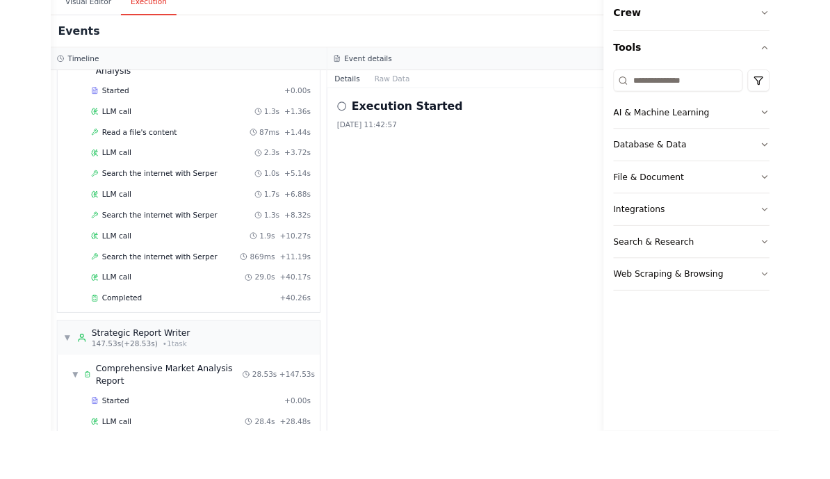
scroll to position [0, 0]
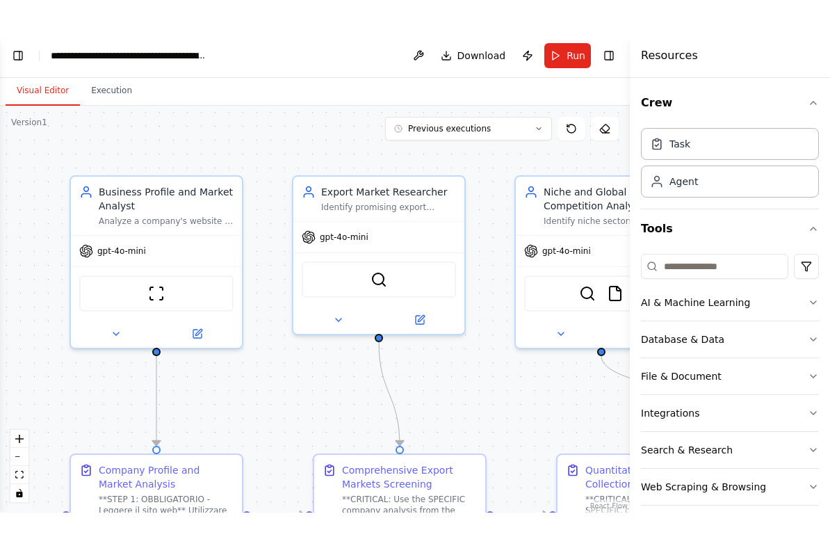
scroll to position [8262, 0]
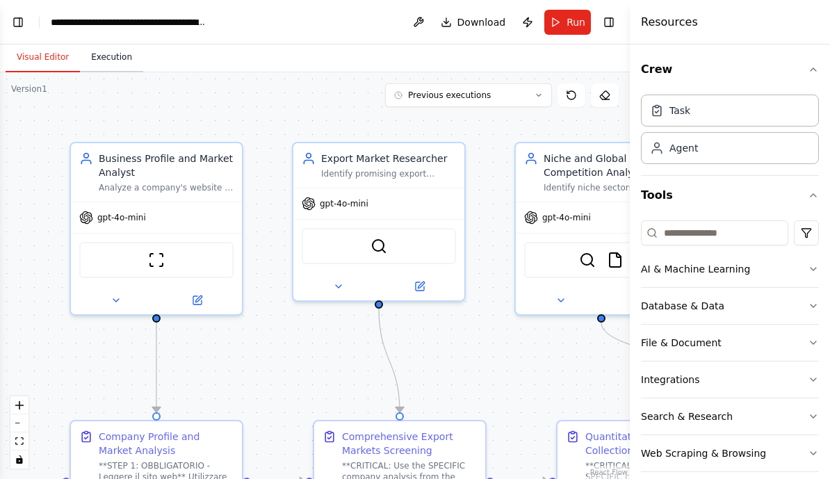
click at [126, 63] on button "Execution" at bounding box center [111, 57] width 63 height 29
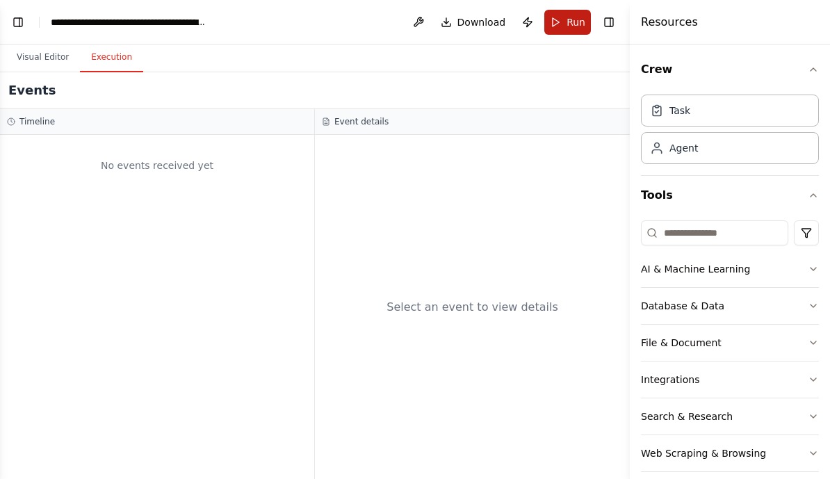
click at [574, 33] on button "Run" at bounding box center [567, 22] width 47 height 25
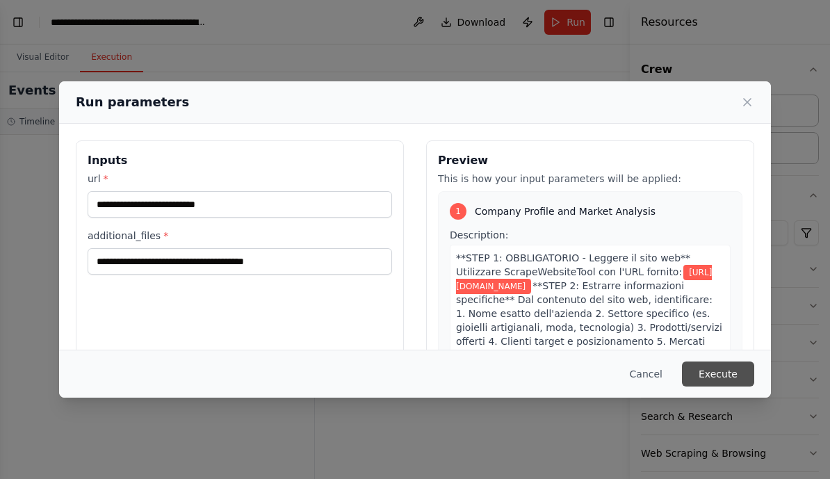
click at [717, 384] on button "Execute" at bounding box center [718, 374] width 72 height 25
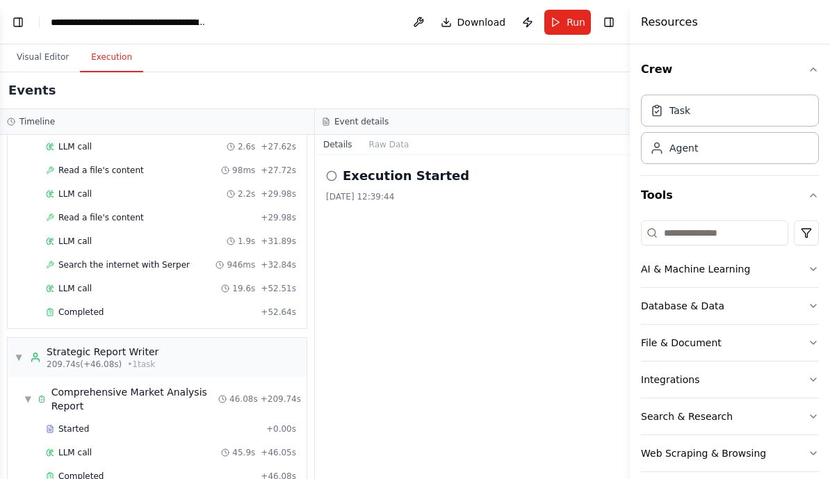
scroll to position [1649, 0]
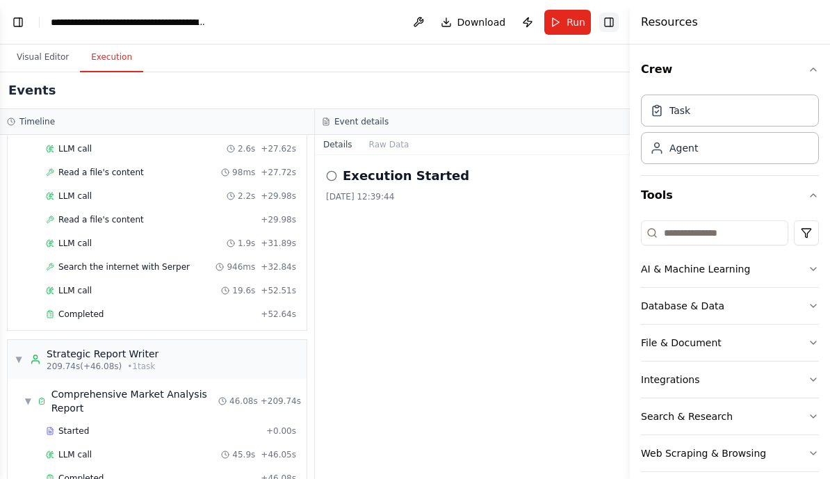
click at [608, 13] on button "Toggle Right Sidebar" at bounding box center [608, 22] width 19 height 19
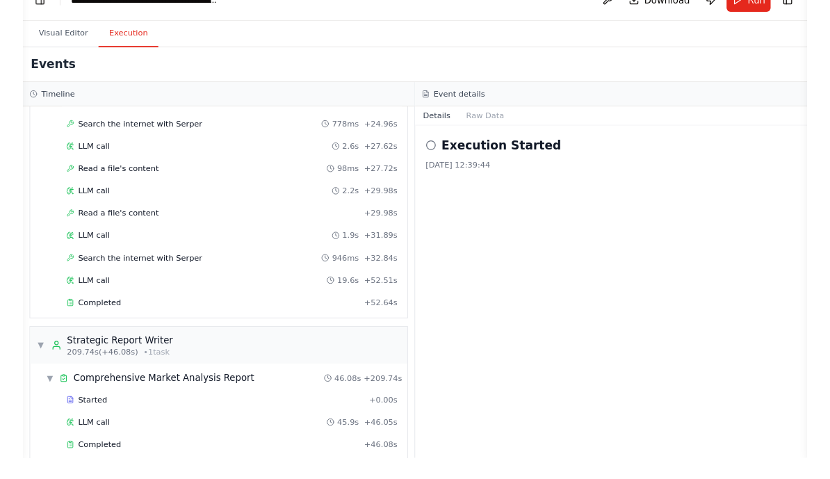
scroll to position [0, 0]
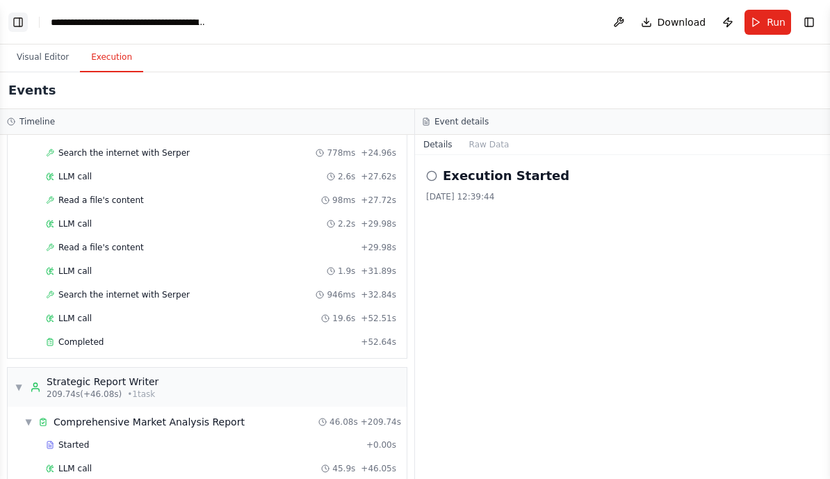
click at [19, 22] on button "Toggle Left Sidebar" at bounding box center [17, 22] width 19 height 19
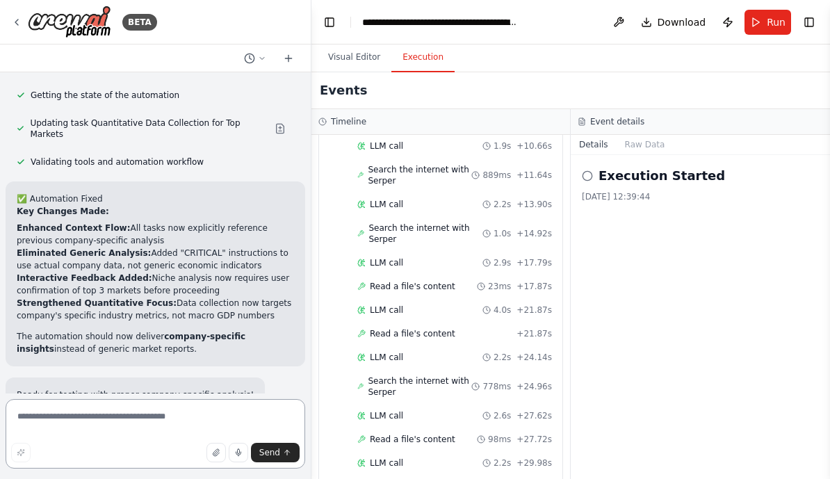
click at [147, 432] on textarea at bounding box center [156, 434] width 300 height 70
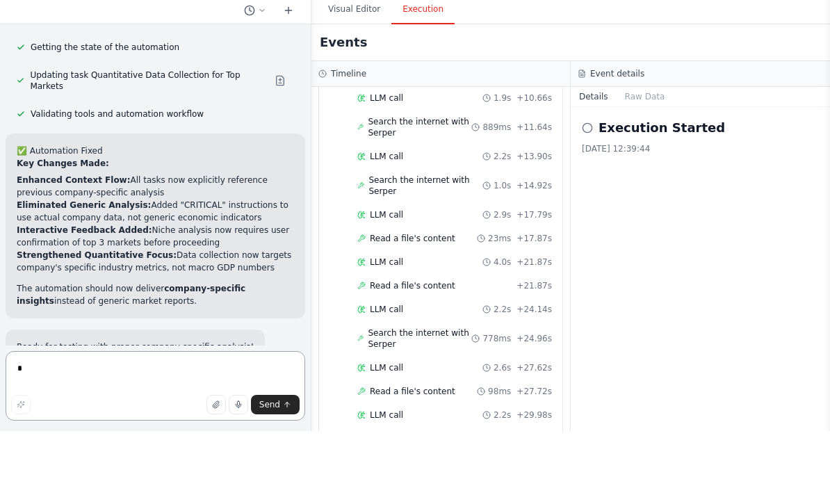
scroll to position [17, 0]
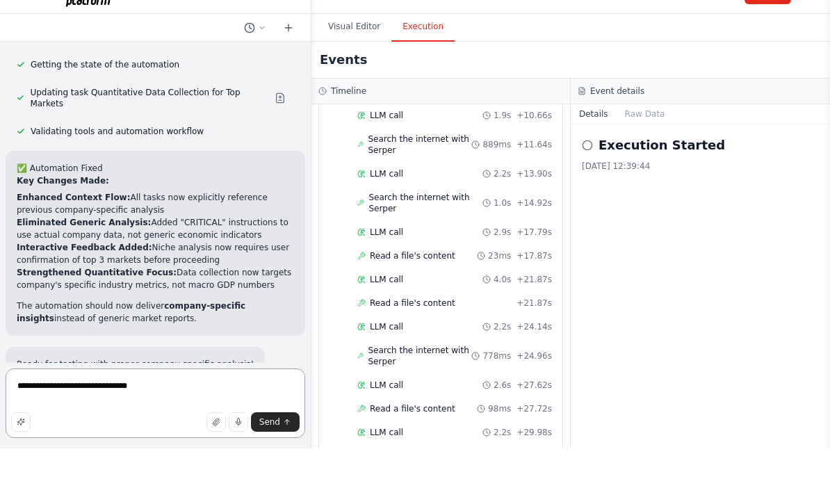
type textarea "**********"
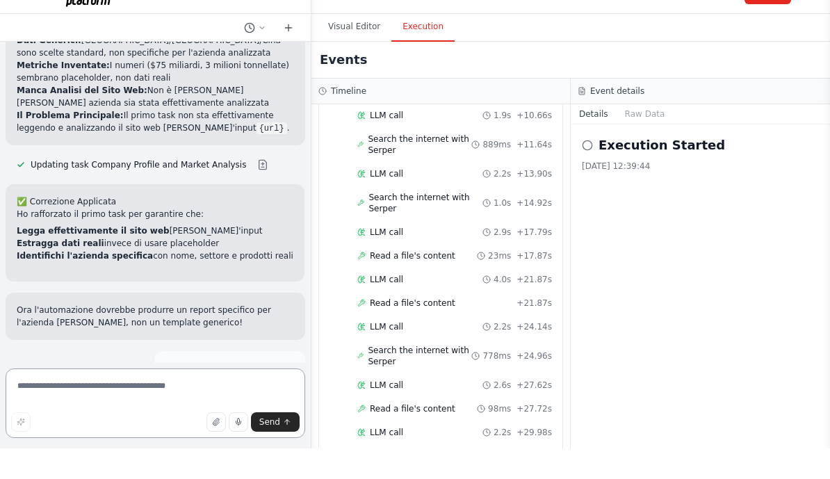
scroll to position [8708, 0]
click at [162, 443] on div "Send" at bounding box center [155, 452] width 289 height 19
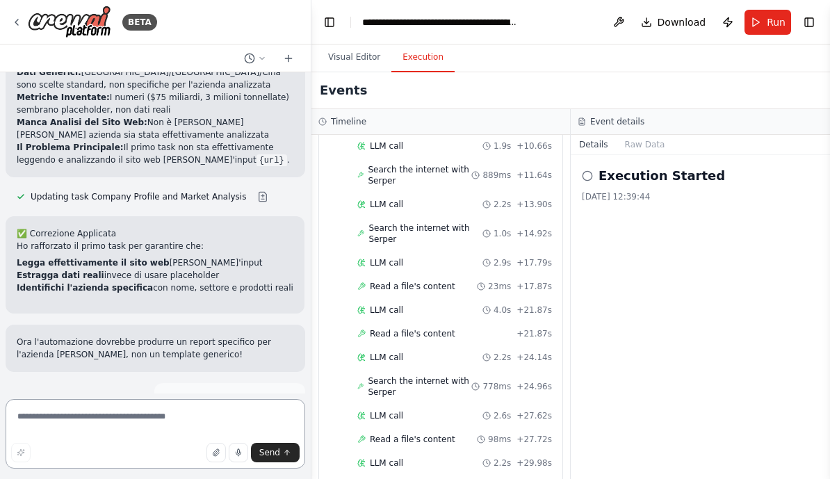
click at [150, 442] on textarea at bounding box center [156, 434] width 300 height 70
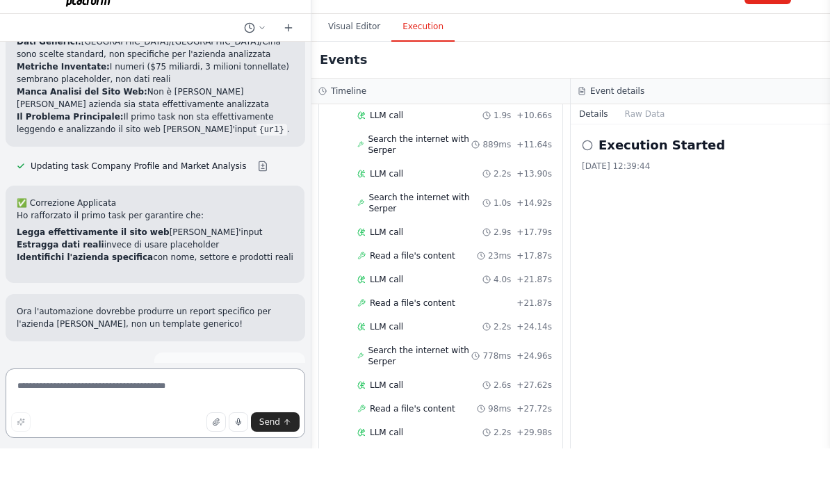
click at [183, 399] on textarea at bounding box center [156, 434] width 300 height 70
type textarea "**********"
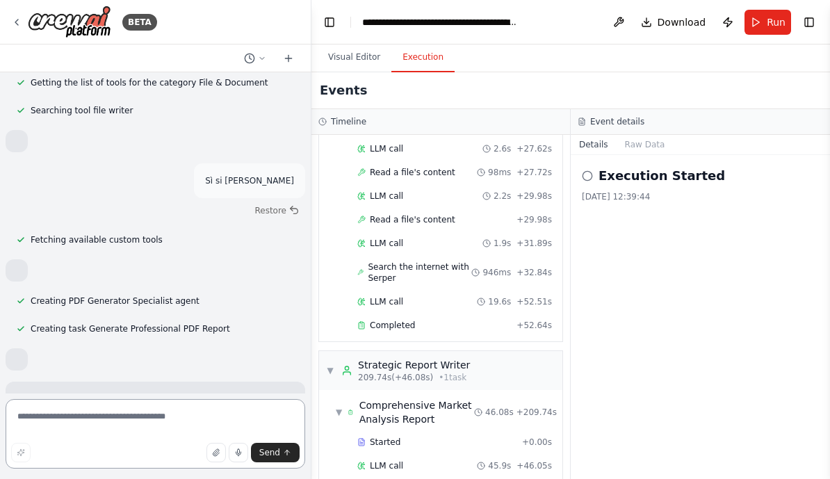
scroll to position [9192, 0]
type textarea "******"
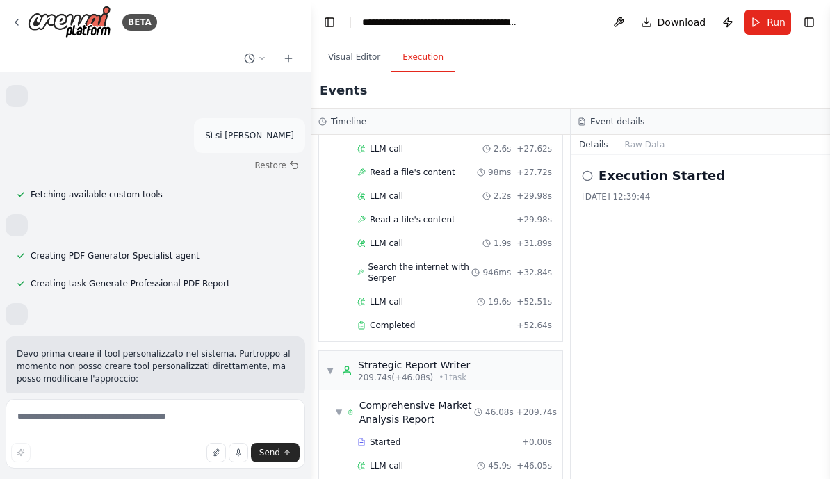
scroll to position [9314, 0]
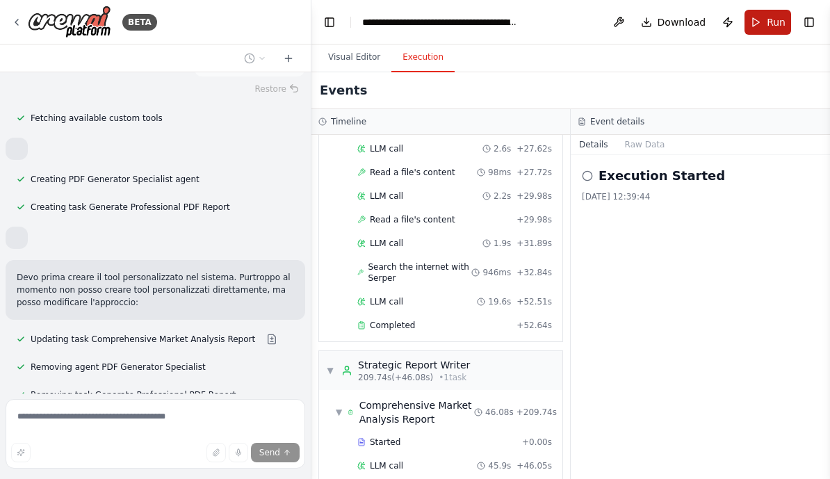
click at [764, 17] on button "Run" at bounding box center [768, 22] width 47 height 25
click at [769, 22] on header "**********" at bounding box center [570, 22] width 519 height 44
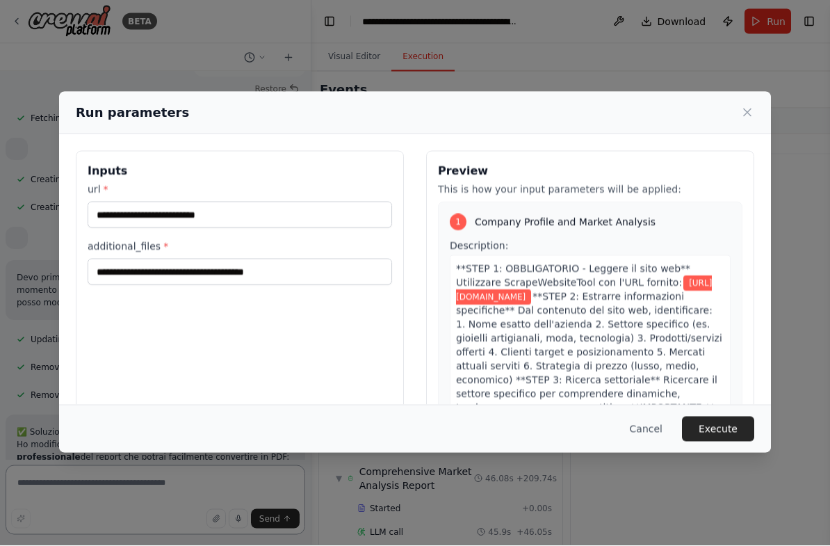
scroll to position [9260, 0]
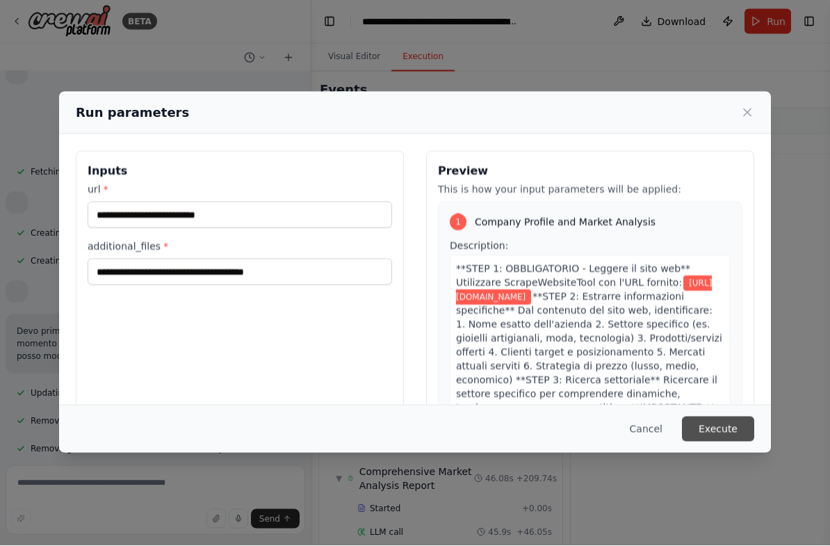
click at [733, 434] on button "Execute" at bounding box center [718, 429] width 72 height 25
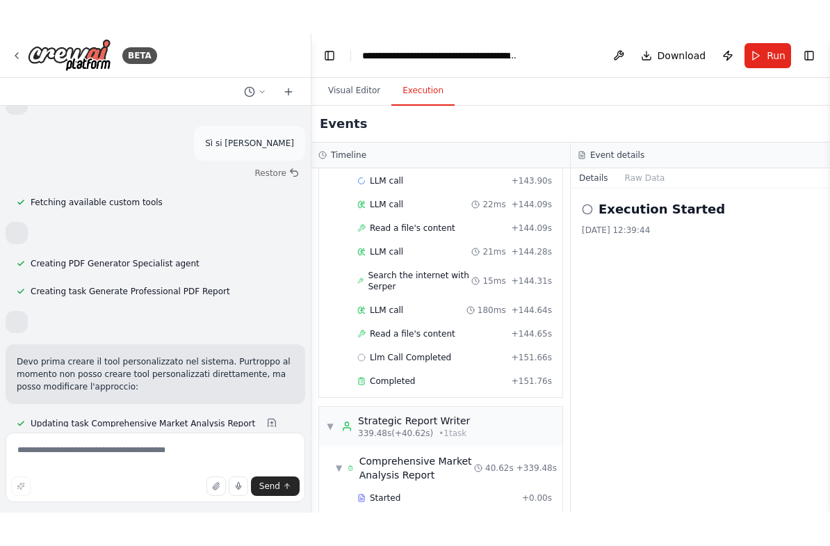
scroll to position [0, 0]
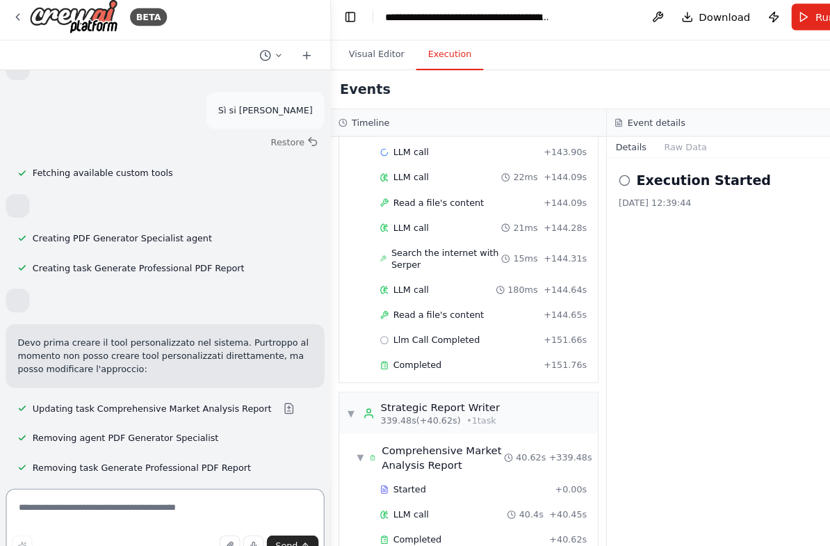
click at [215, 476] on textarea at bounding box center [156, 501] width 300 height 70
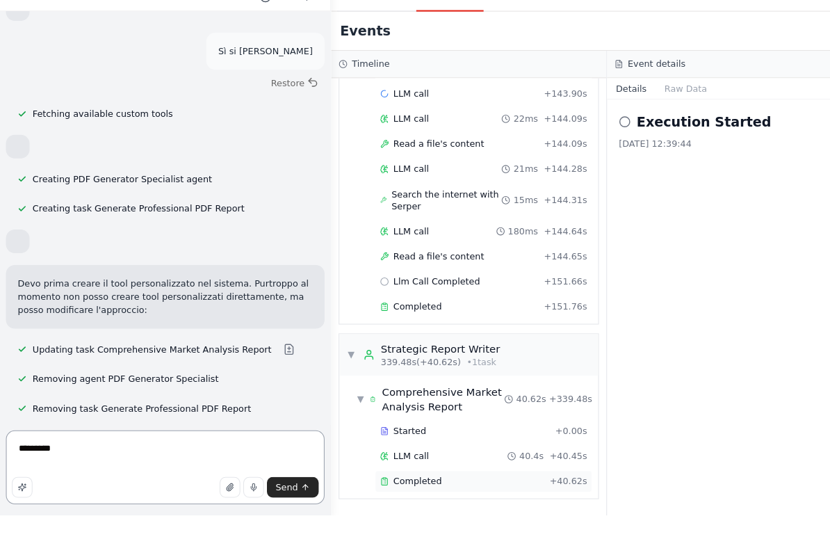
type textarea "*********"
click at [404, 478] on span "Completed" at bounding box center [392, 513] width 45 height 11
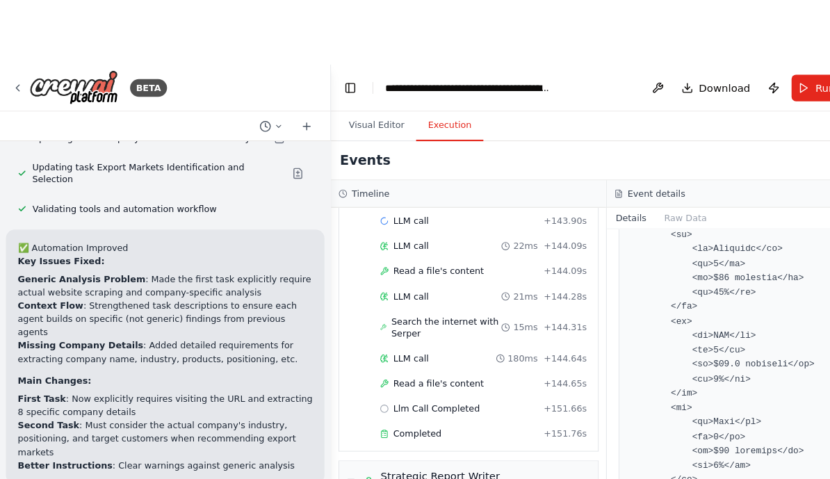
scroll to position [5025, 0]
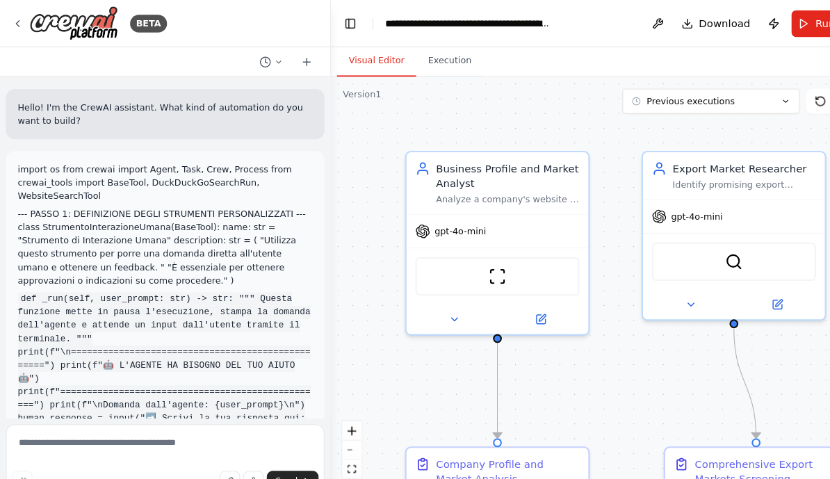
scroll to position [11157, 0]
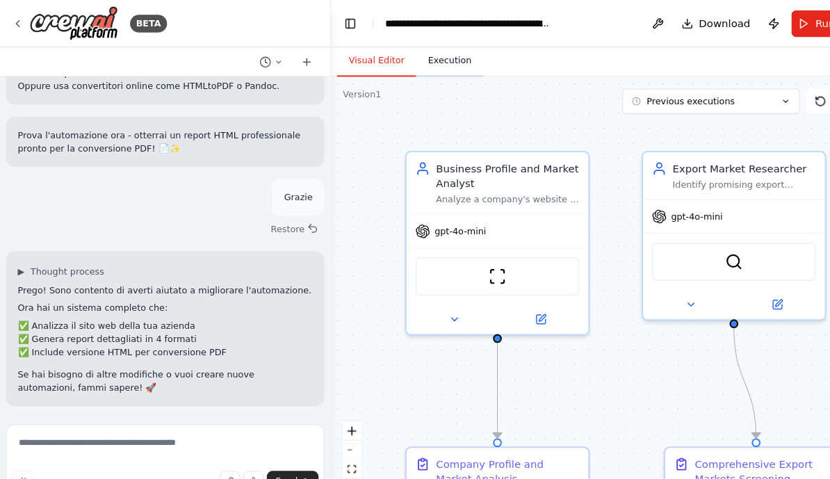
click at [428, 46] on button "Execution" at bounding box center [422, 57] width 63 height 29
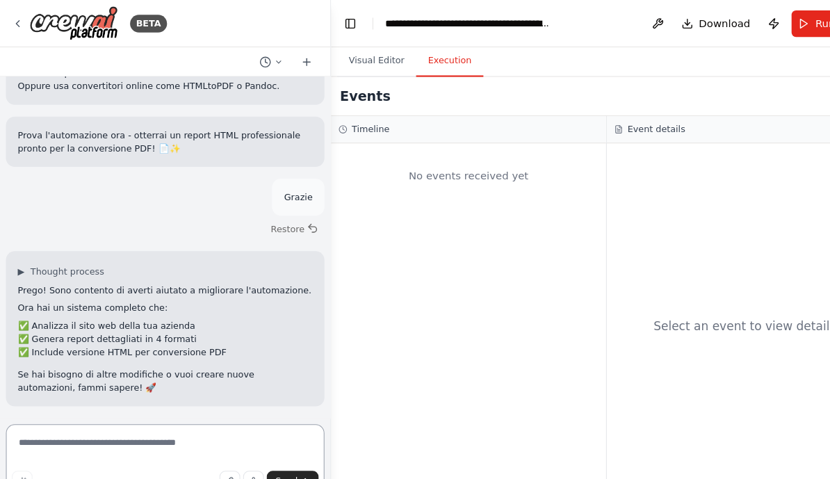
click at [109, 410] on textarea at bounding box center [156, 434] width 300 height 70
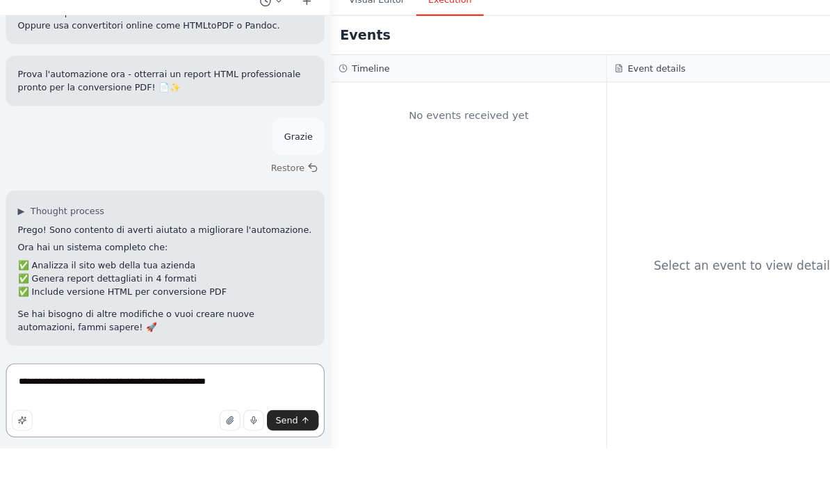
type textarea "**********"
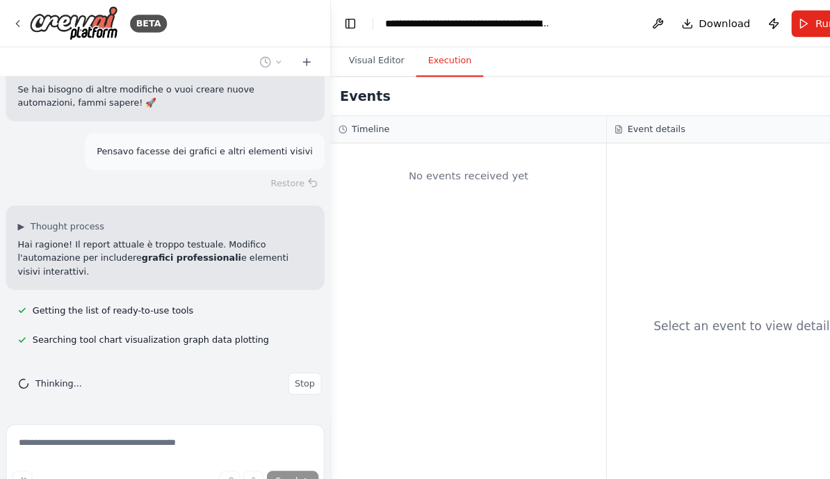
scroll to position [11413, 0]
click at [55, 396] on form "Send" at bounding box center [155, 436] width 311 height 86
click at [88, 391] on div "Hello! I'm the CrewAI assistant. What kind of automation do you want to build? …" at bounding box center [155, 232] width 311 height 321
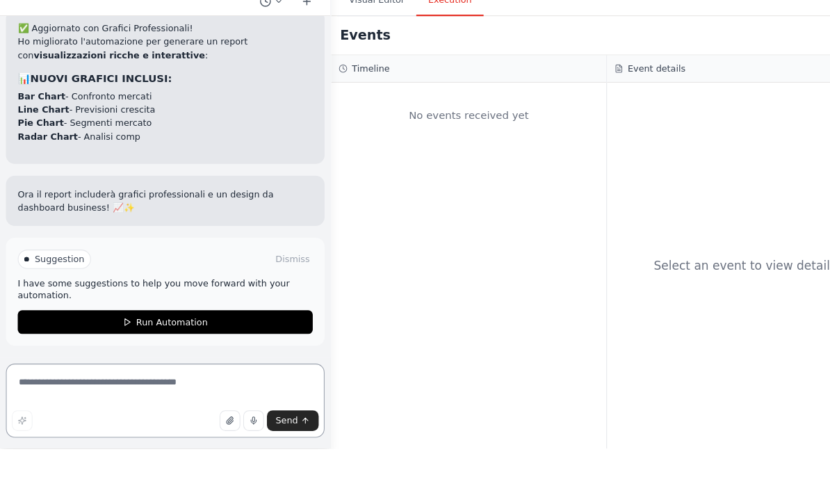
scroll to position [11714, 0]
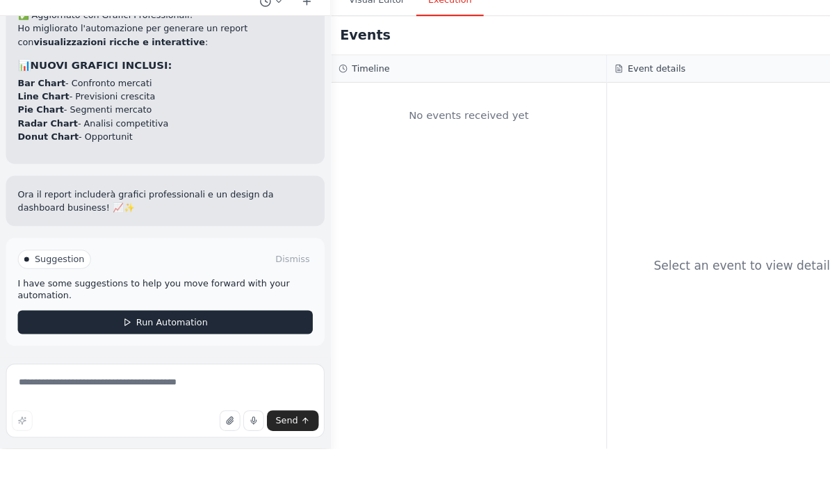
click at [171, 355] on span "Run Automation" at bounding box center [161, 360] width 67 height 11
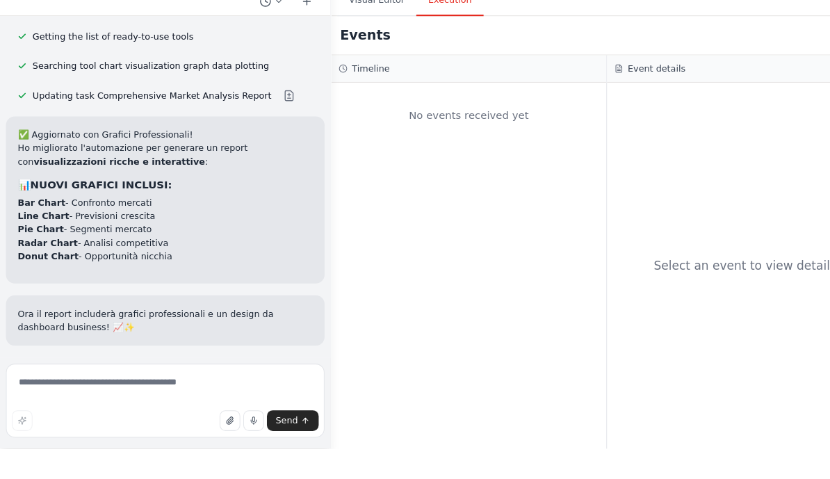
scroll to position [17, 0]
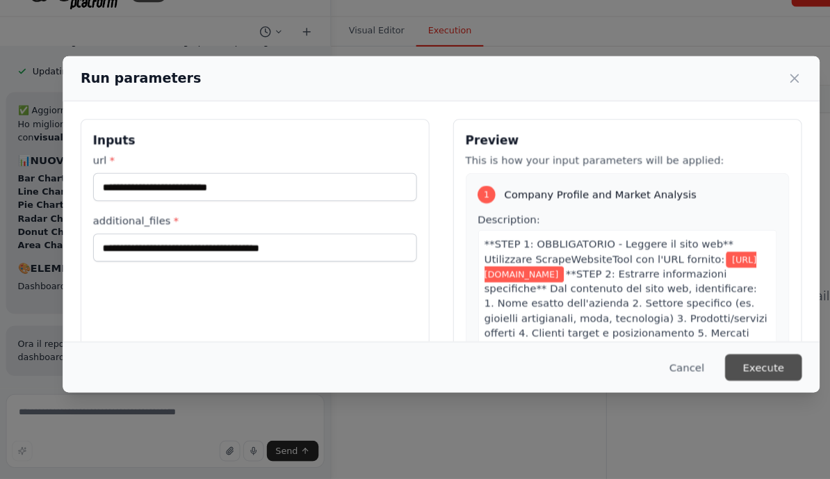
click at [706, 362] on button "Execute" at bounding box center [718, 374] width 72 height 25
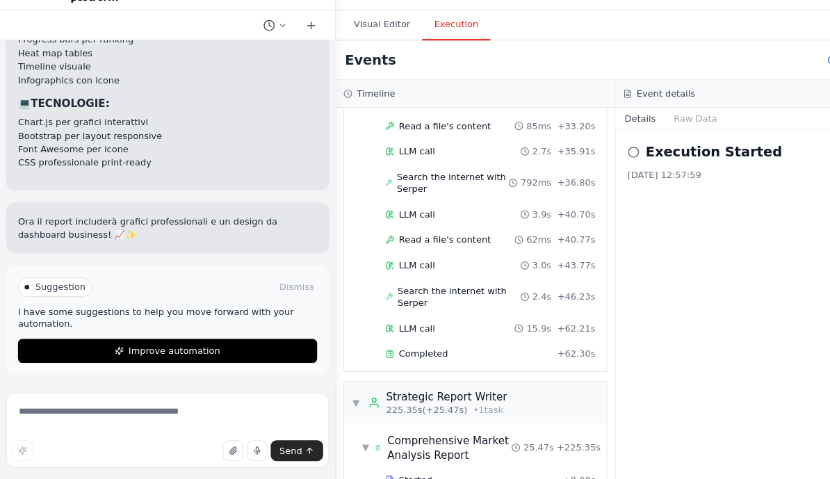
scroll to position [1963, 0]
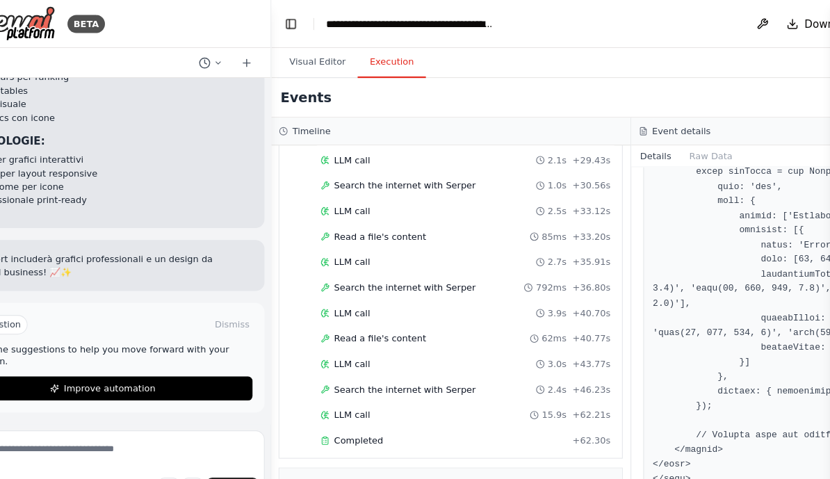
scroll to position [1902, 0]
